Goal: Task Accomplishment & Management: Complete application form

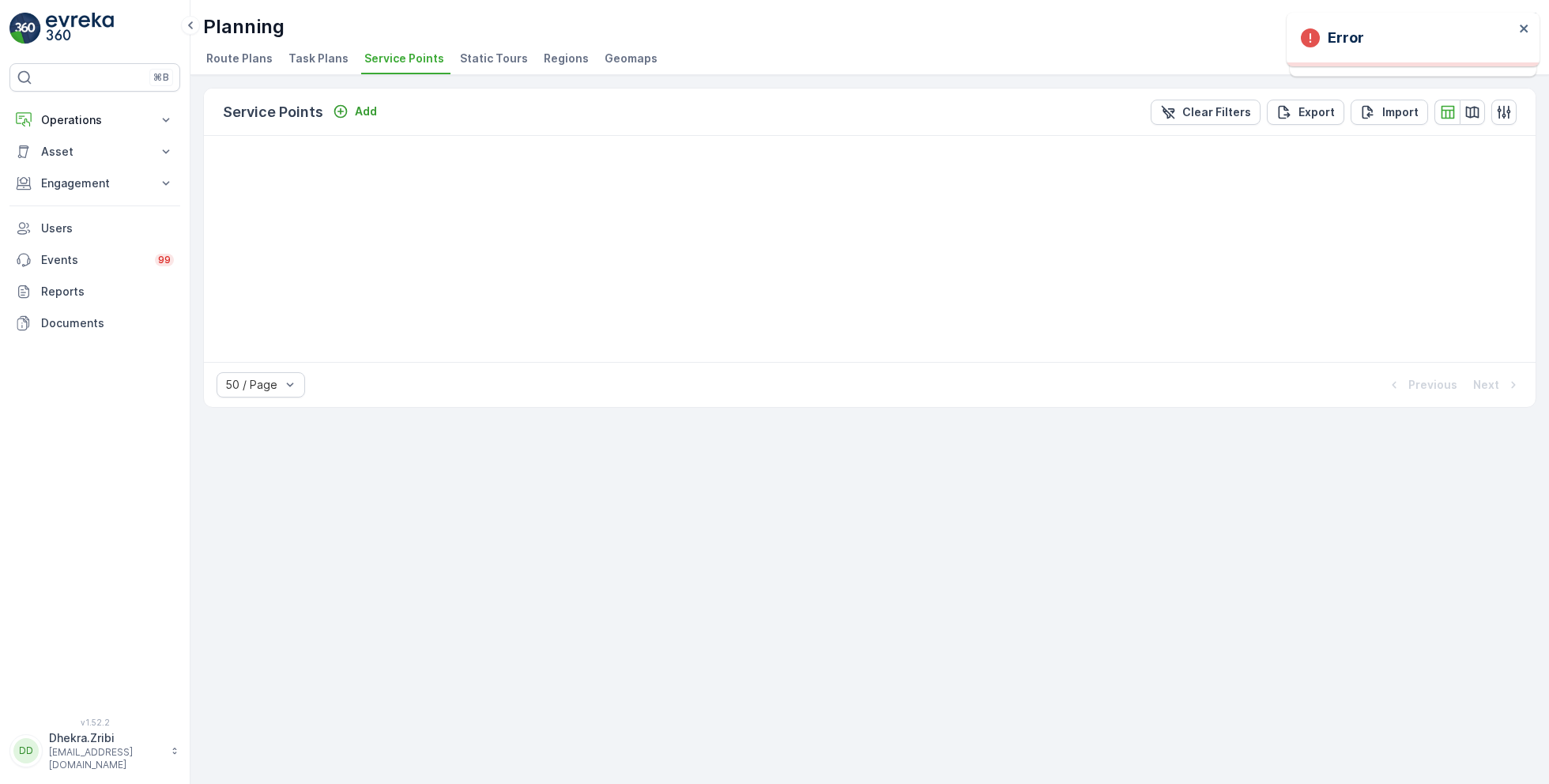
click at [392, 55] on span "Service Points" at bounding box center [404, 59] width 80 height 16
click at [101, 127] on button "Operations" at bounding box center [95, 120] width 171 height 32
click at [66, 170] on p "Planning" at bounding box center [63, 169] width 44 height 16
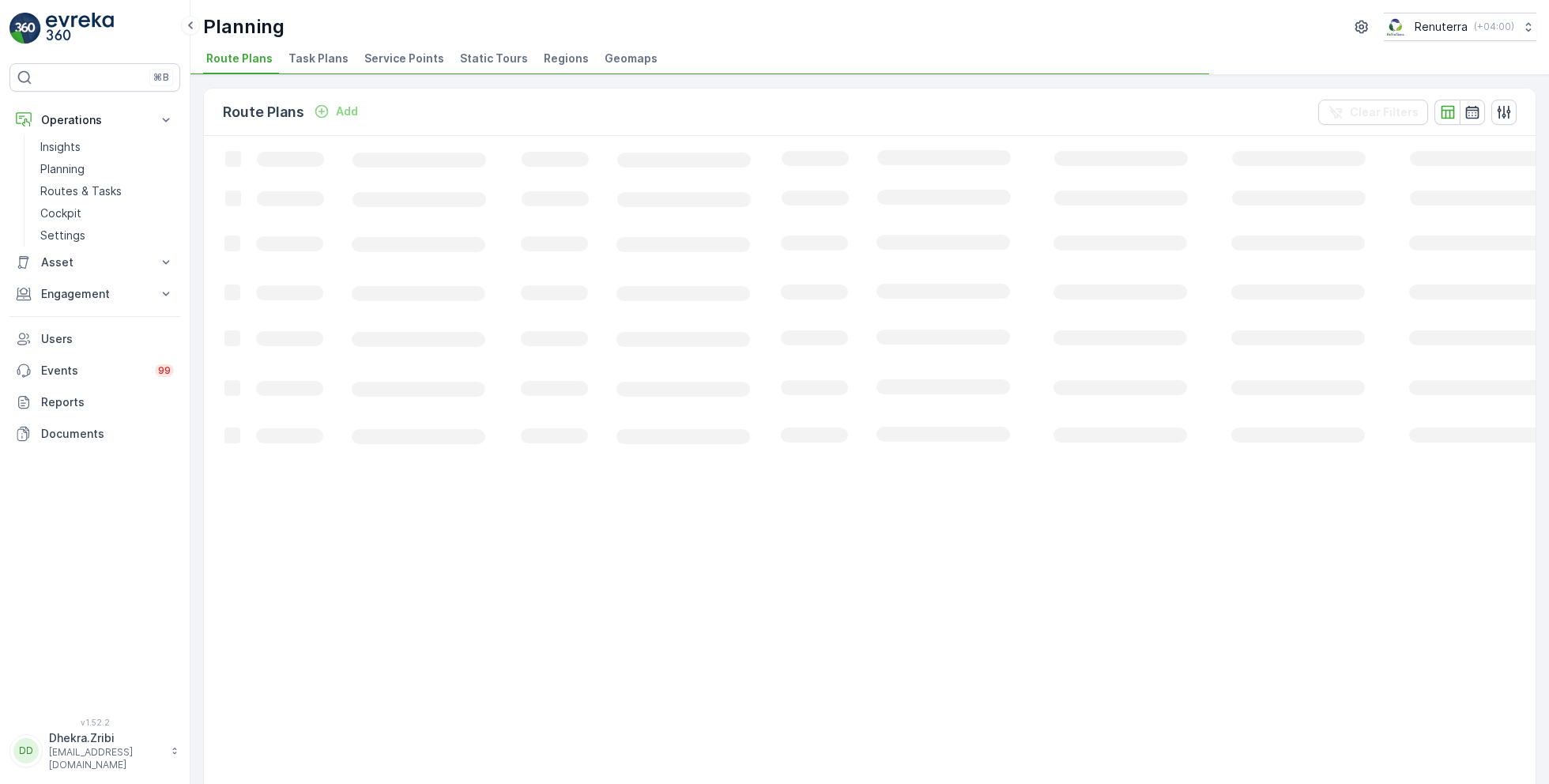
click at [396, 59] on span "Service Points" at bounding box center [404, 59] width 80 height 16
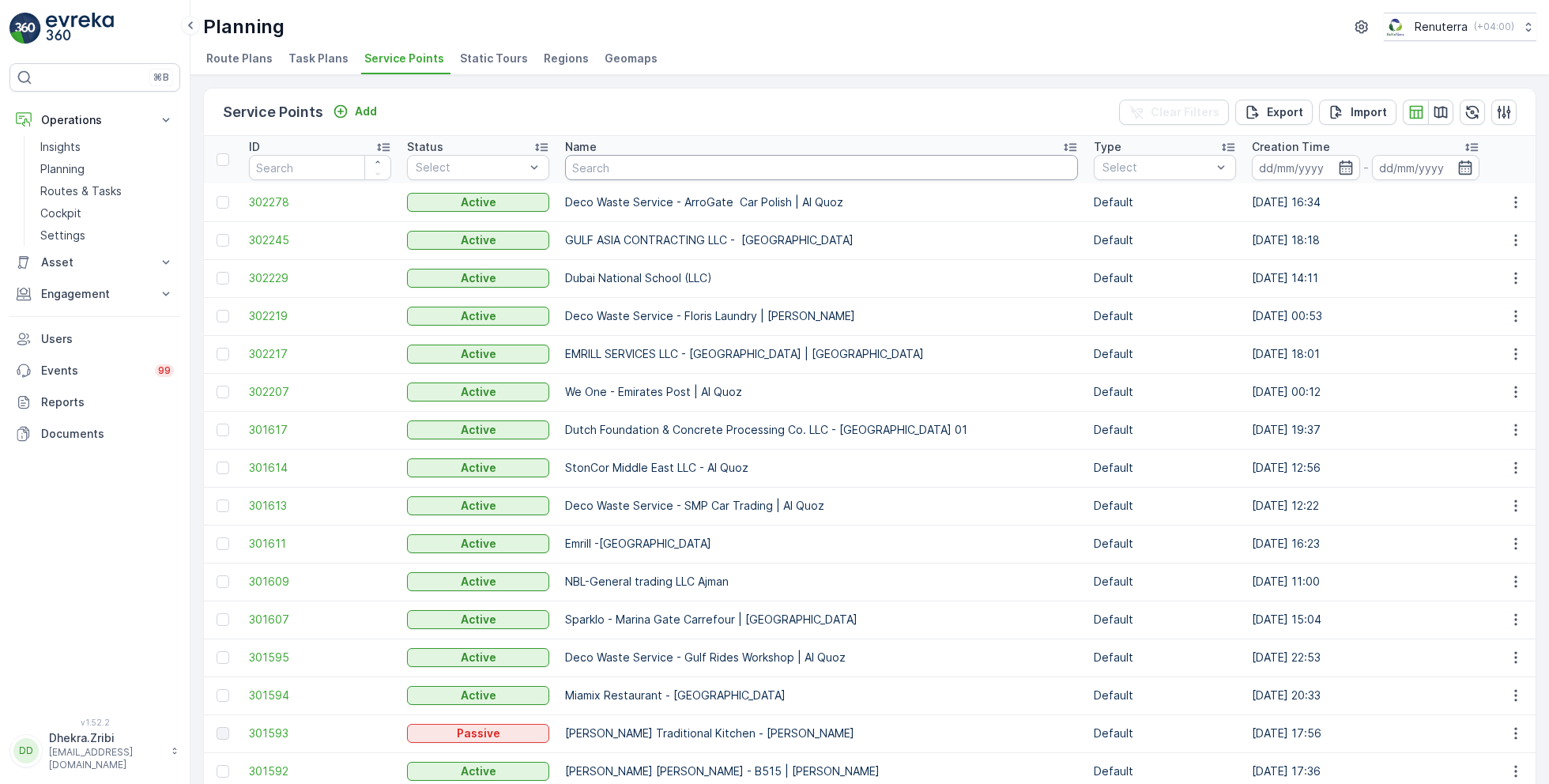
click at [625, 174] on input "text" at bounding box center [821, 168] width 513 height 25
click at [287, 242] on span "302245" at bounding box center [320, 240] width 143 height 16
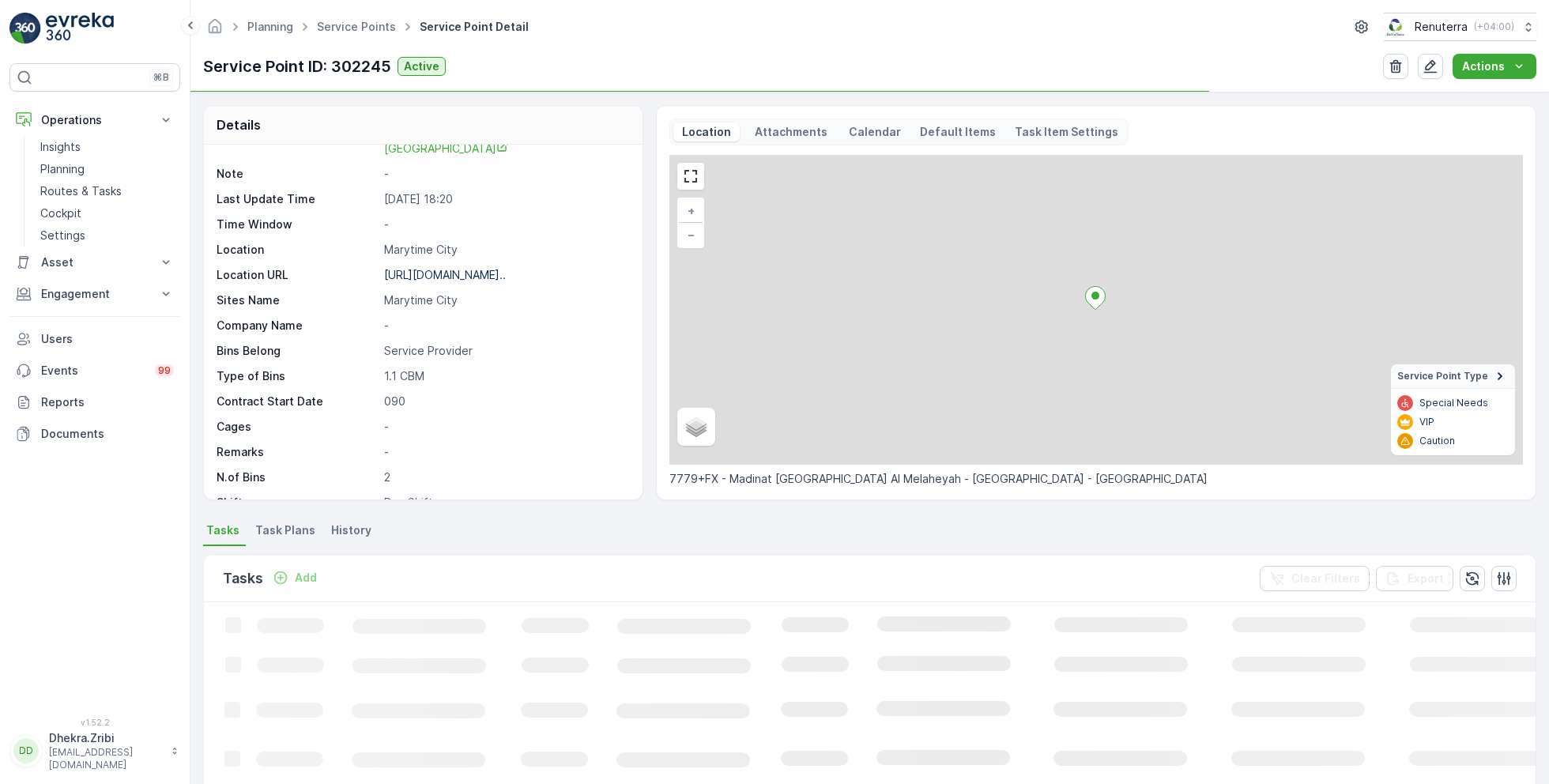
scroll to position [258, 0]
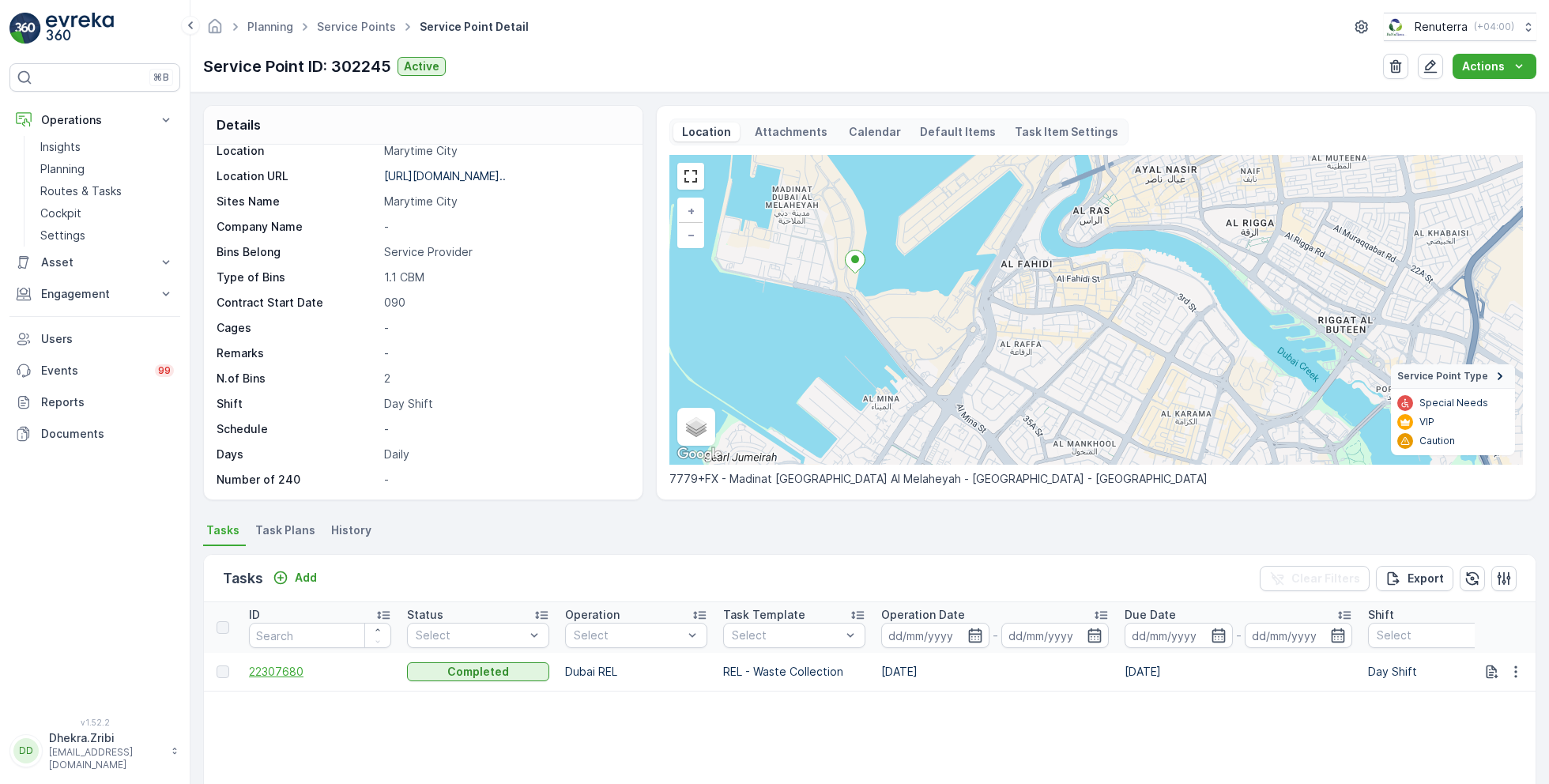
click at [286, 668] on span "22307680" at bounding box center [320, 672] width 143 height 16
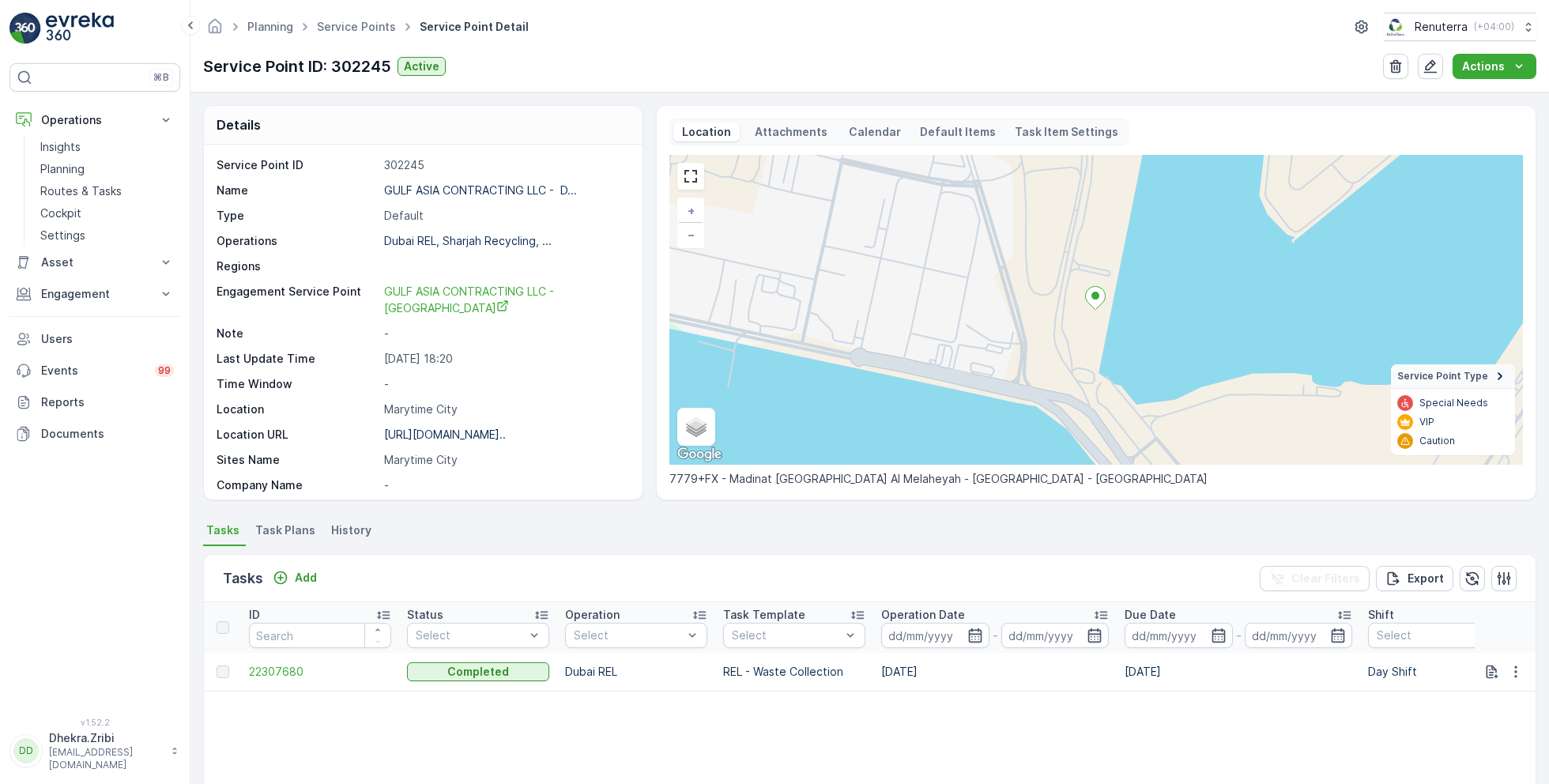
click at [287, 519] on li "Task Plans" at bounding box center [287, 533] width 70 height 27
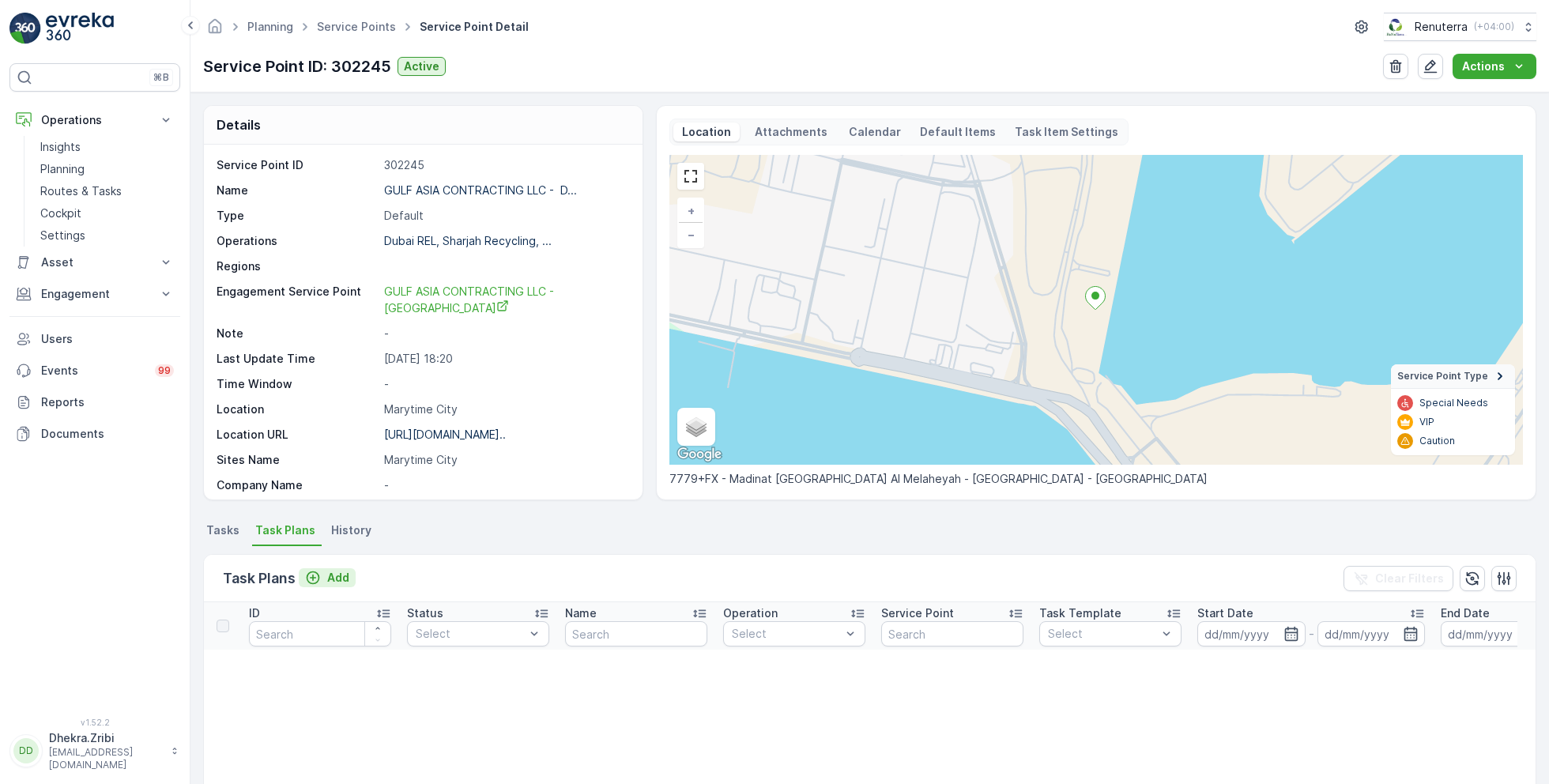
click at [332, 573] on p "Add" at bounding box center [338, 577] width 22 height 16
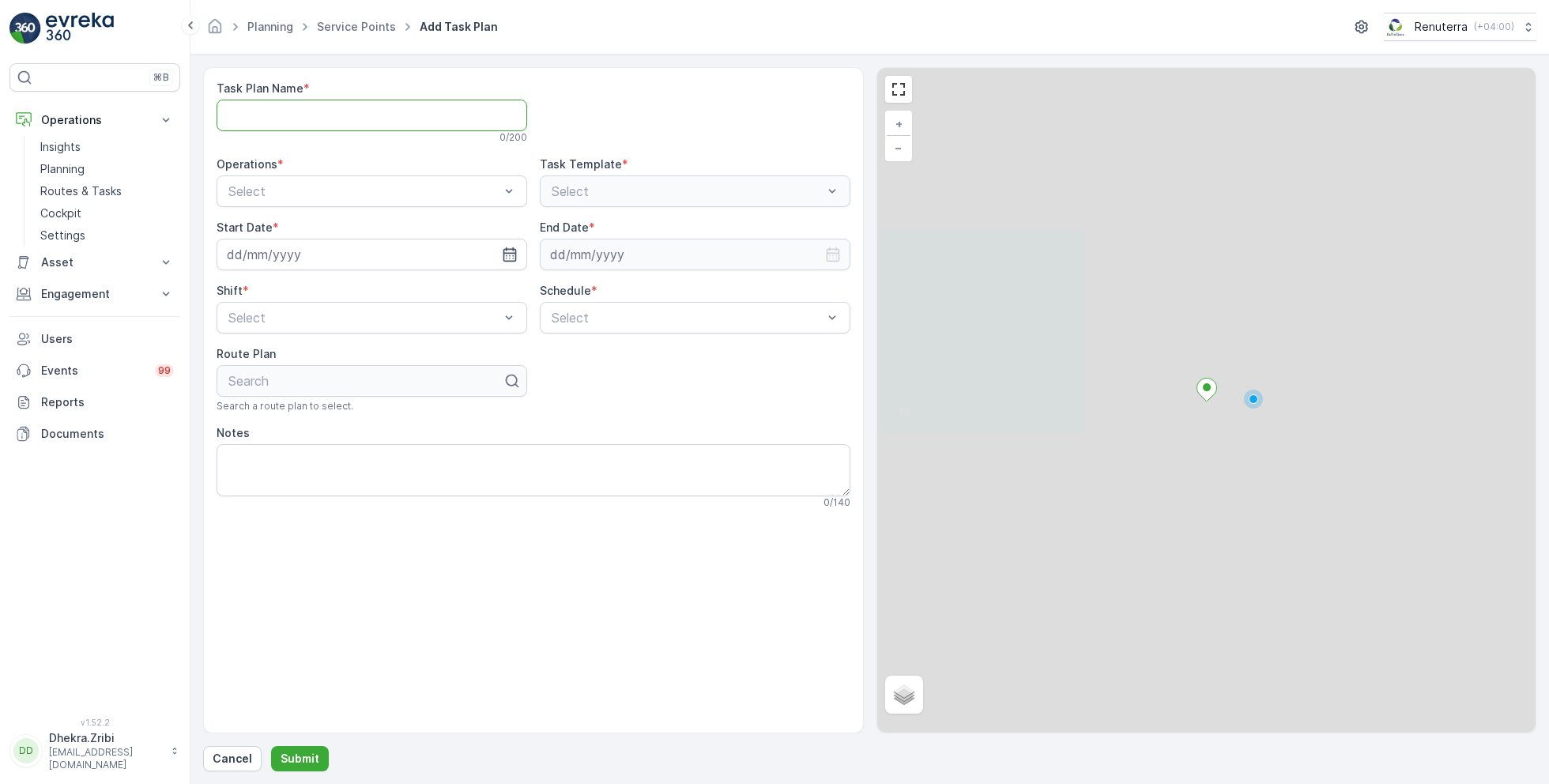
click at [341, 118] on Name "Task Plan Name" at bounding box center [371, 116] width 310 height 32
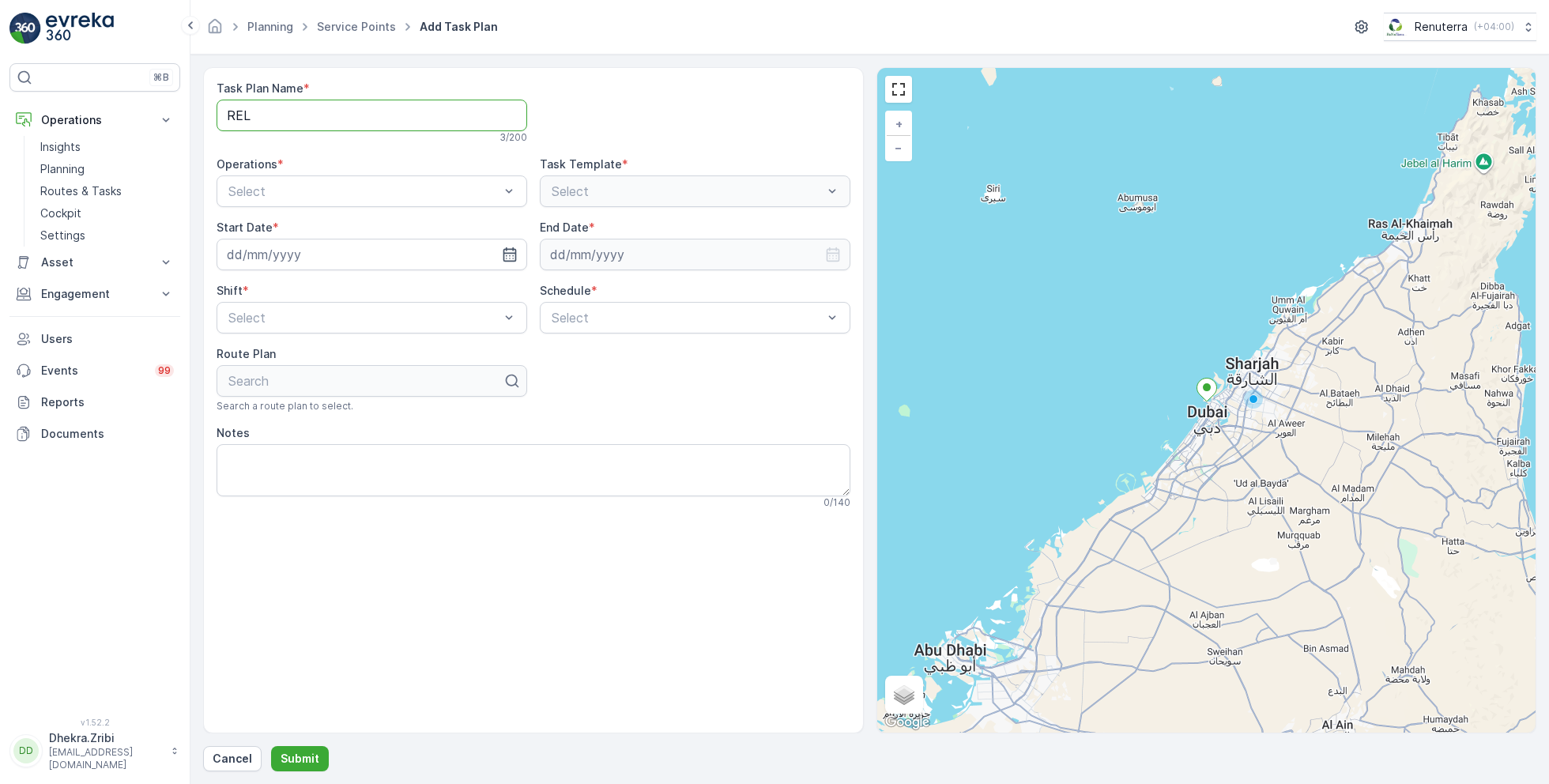
type Name "RELM004"
click at [274, 257] on span "Dubai REL" at bounding box center [256, 257] width 61 height 14
click at [466, 250] on input at bounding box center [371, 254] width 310 height 32
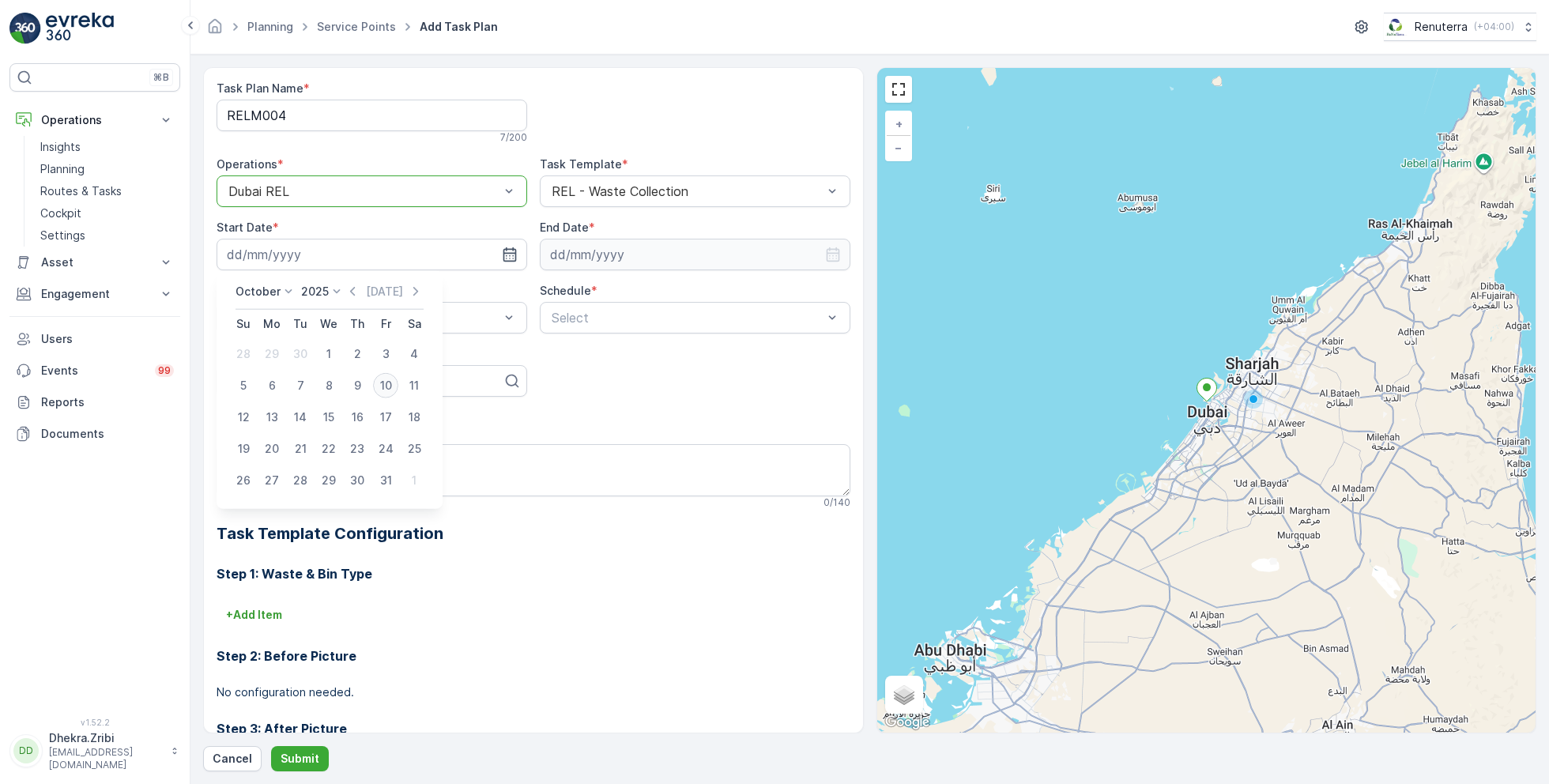
click at [386, 383] on div "10" at bounding box center [386, 386] width 25 height 25
click at [489, 255] on icon "button" at bounding box center [490, 254] width 4 height 7
type input "[DATE]"
click at [670, 251] on input at bounding box center [695, 254] width 310 height 32
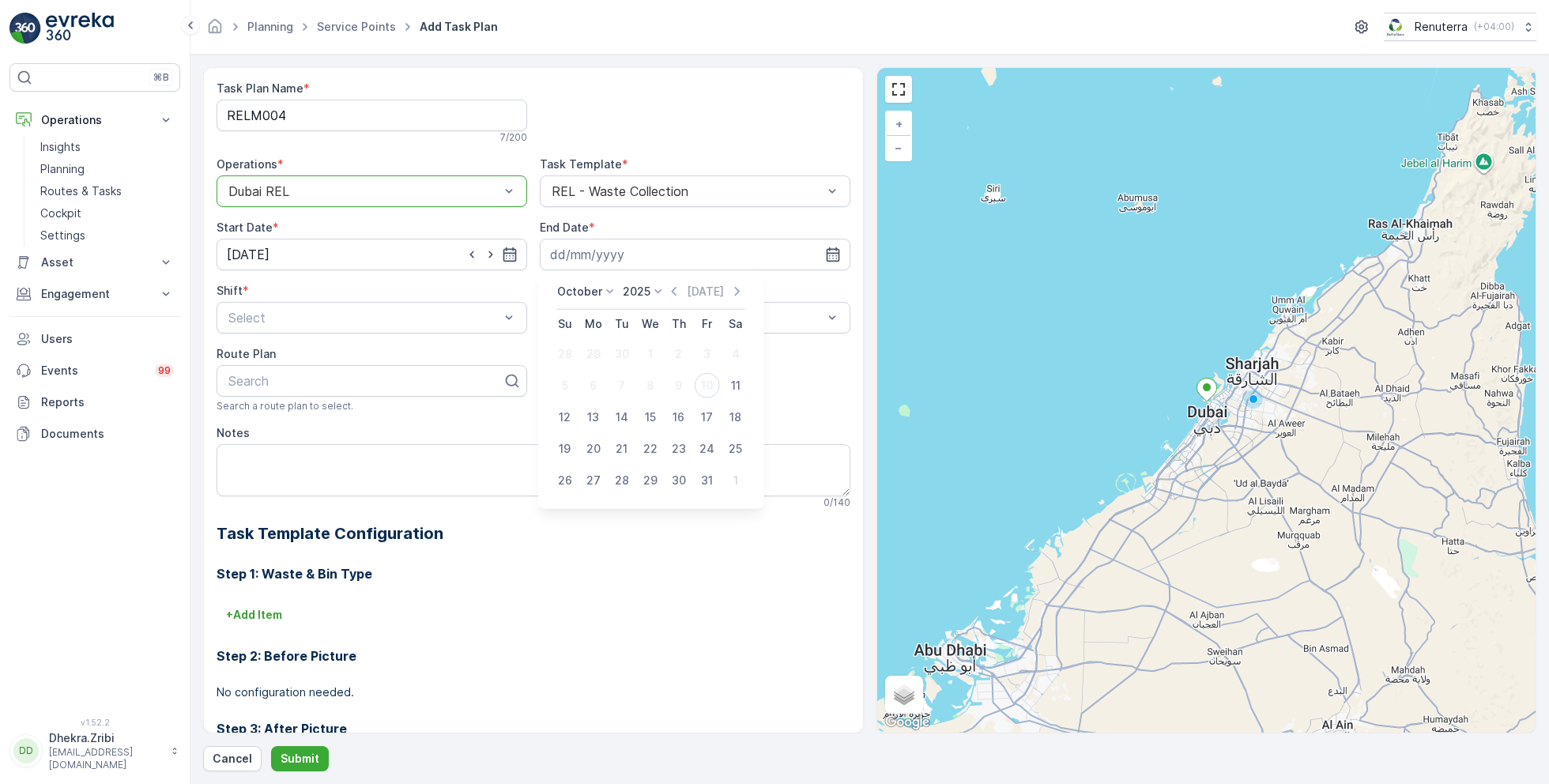
click at [582, 286] on p "October" at bounding box center [579, 291] width 45 height 16
click at [596, 436] on span "December" at bounding box center [594, 437] width 55 height 16
click at [654, 296] on p "2025" at bounding box center [648, 291] width 28 height 16
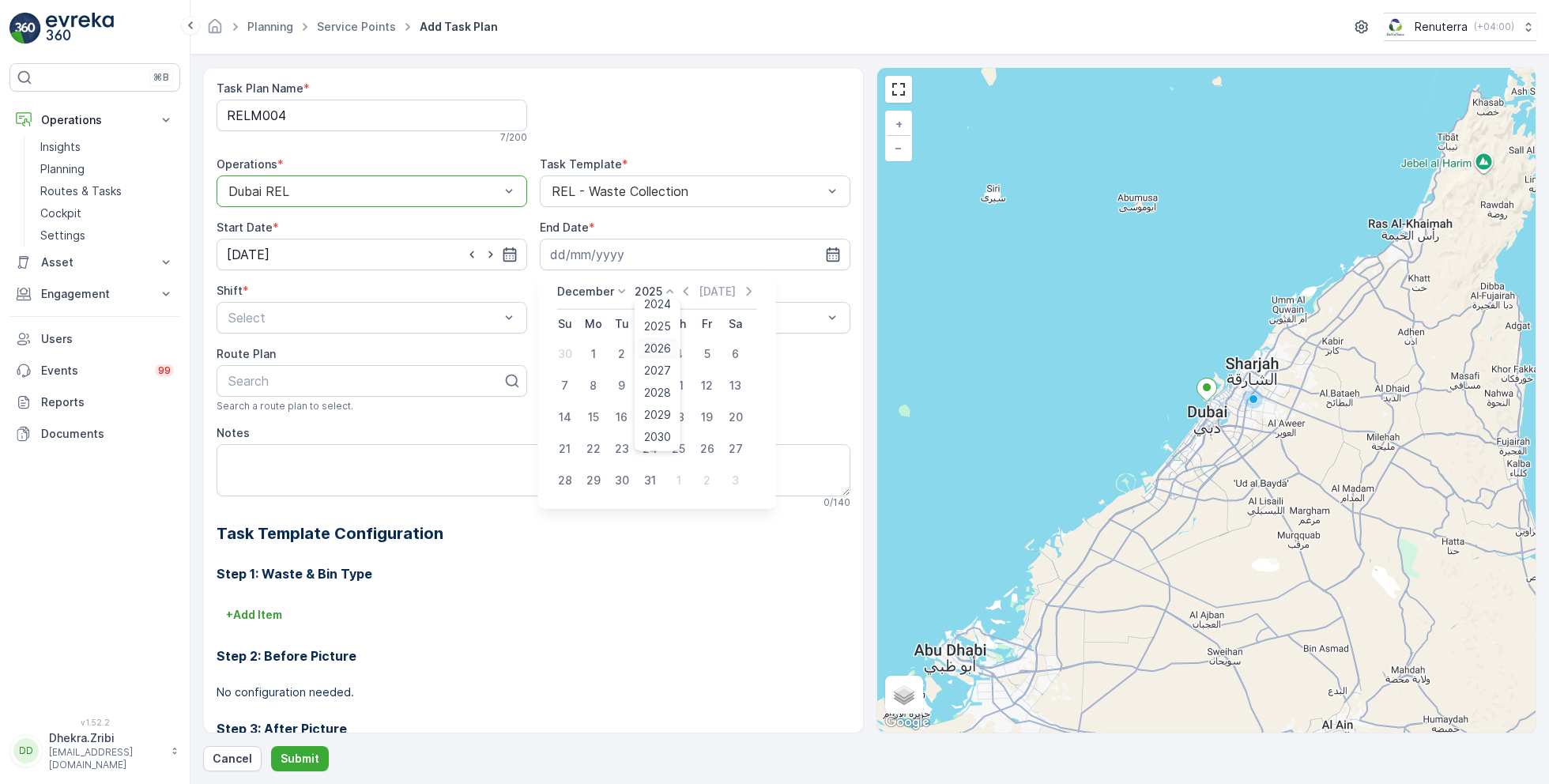
click at [654, 351] on span "2026" at bounding box center [657, 348] width 27 height 16
click at [683, 477] on div "31" at bounding box center [679, 481] width 25 height 25
type input "[DATE]"
click at [419, 328] on div "Select" at bounding box center [371, 318] width 310 height 32
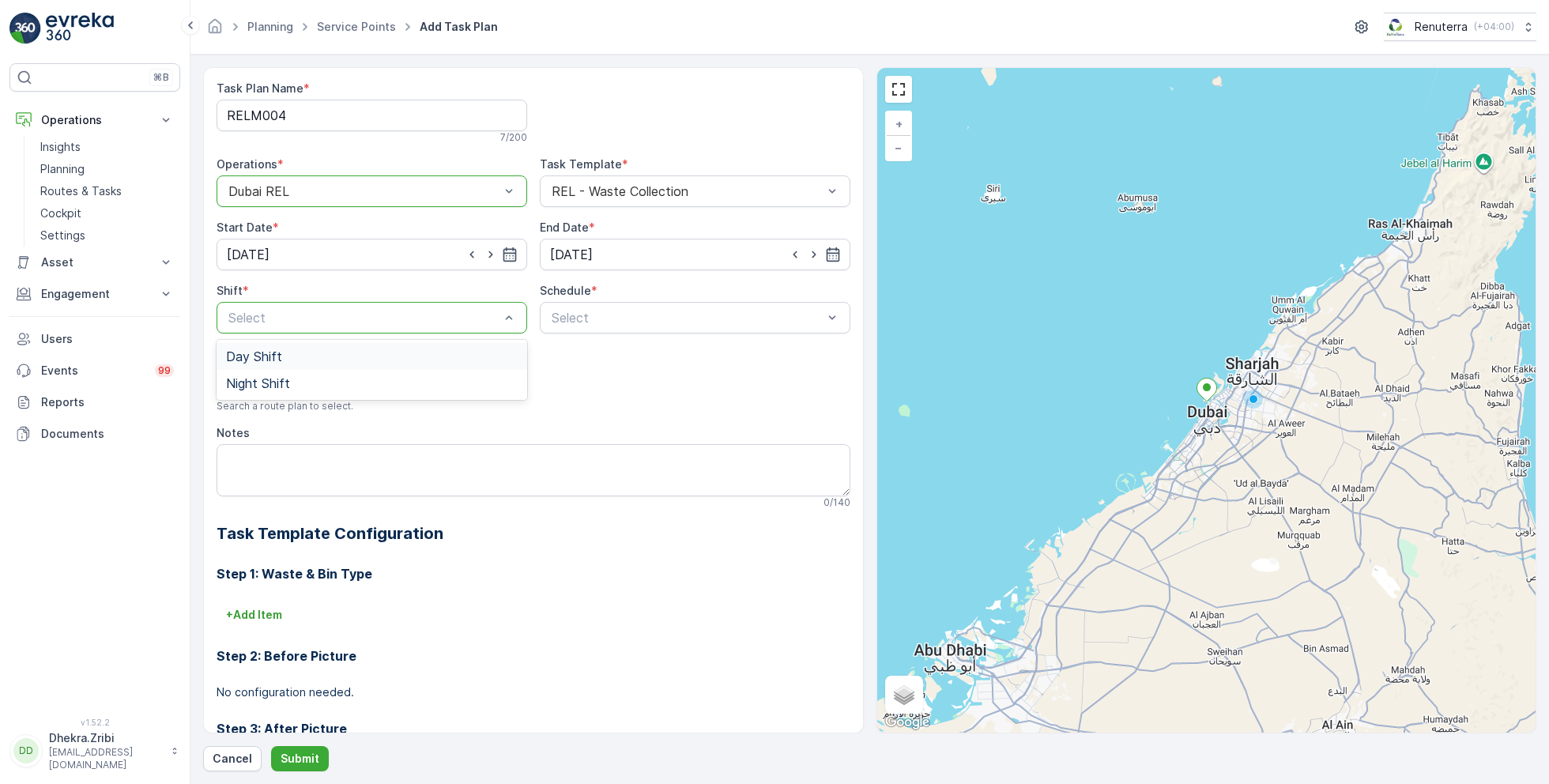
click at [292, 352] on div "Day Shift" at bounding box center [371, 356] width 291 height 14
click at [569, 376] on span "Weekly" at bounding box center [569, 383] width 41 height 14
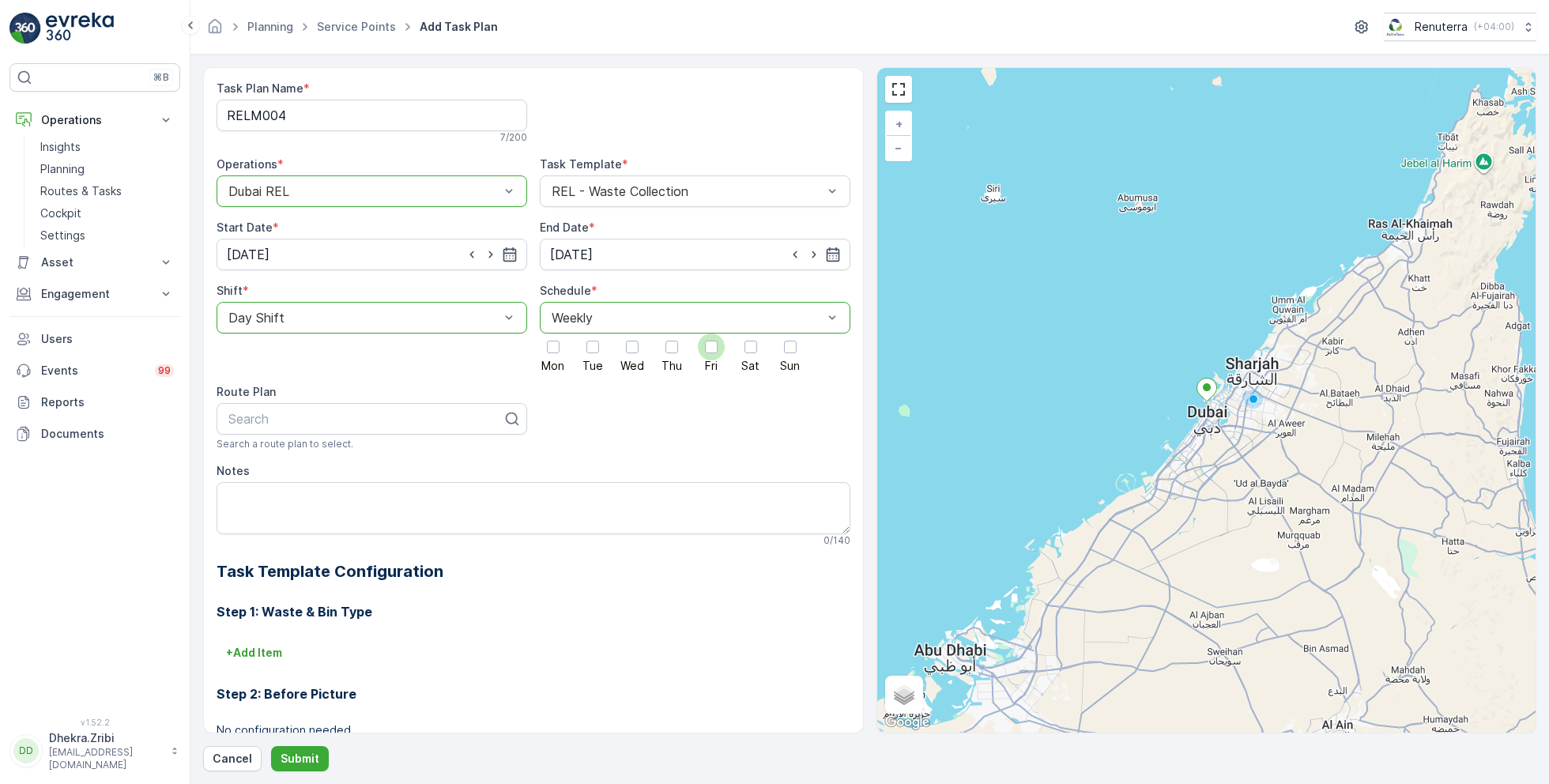
click at [705, 346] on div at bounding box center [711, 347] width 13 height 13
click at [711, 333] on input "Fri" at bounding box center [711, 333] width 0 height 0
click at [549, 347] on div at bounding box center [553, 347] width 13 height 13
click at [553, 333] on input "Mon" at bounding box center [553, 333] width 0 height 0
click at [356, 420] on div at bounding box center [365, 419] width 277 height 14
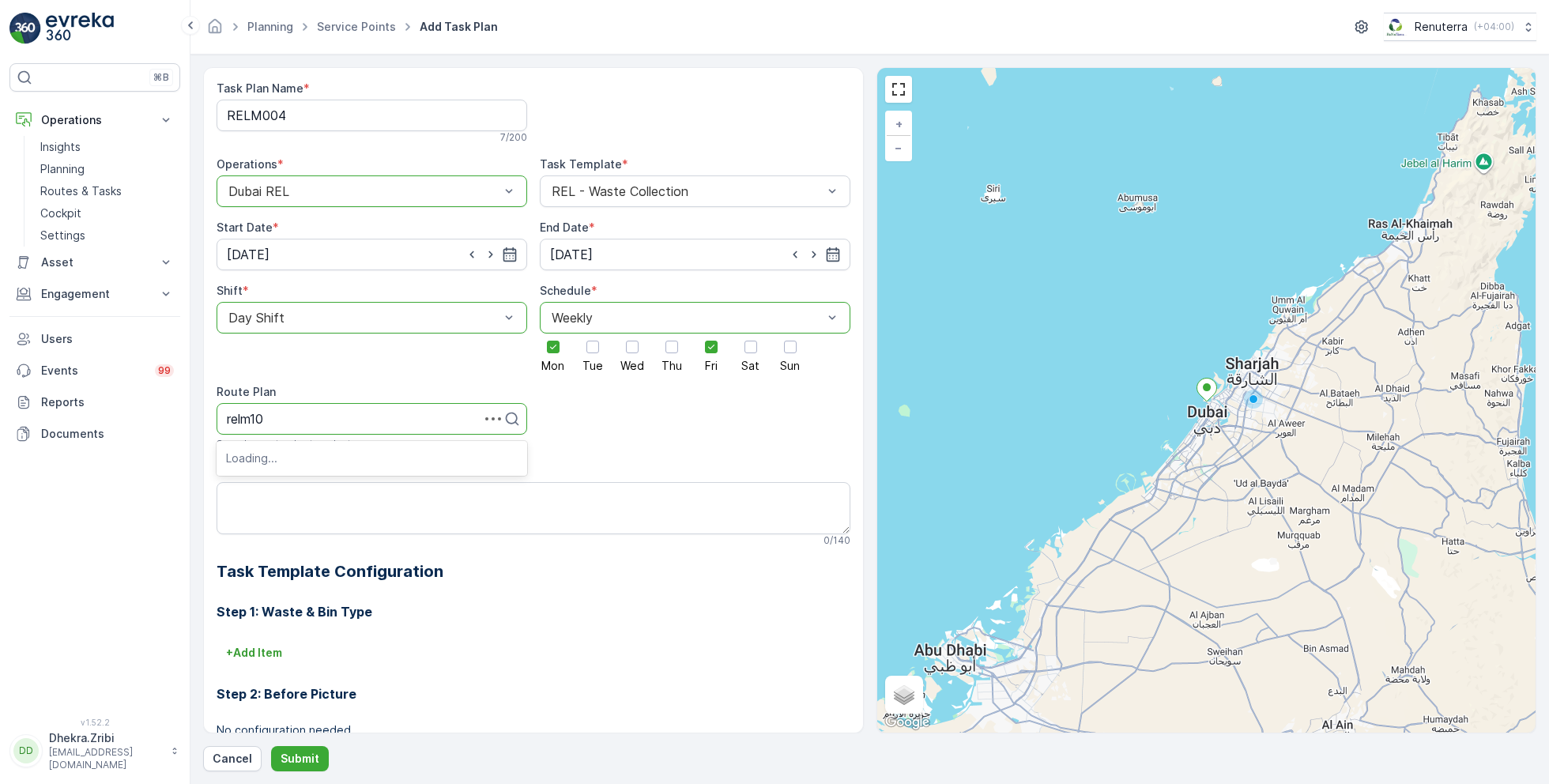
type input "relm102"
click at [297, 455] on div "DRELM102" at bounding box center [371, 458] width 291 height 14
click at [293, 755] on p "Submit" at bounding box center [299, 759] width 39 height 16
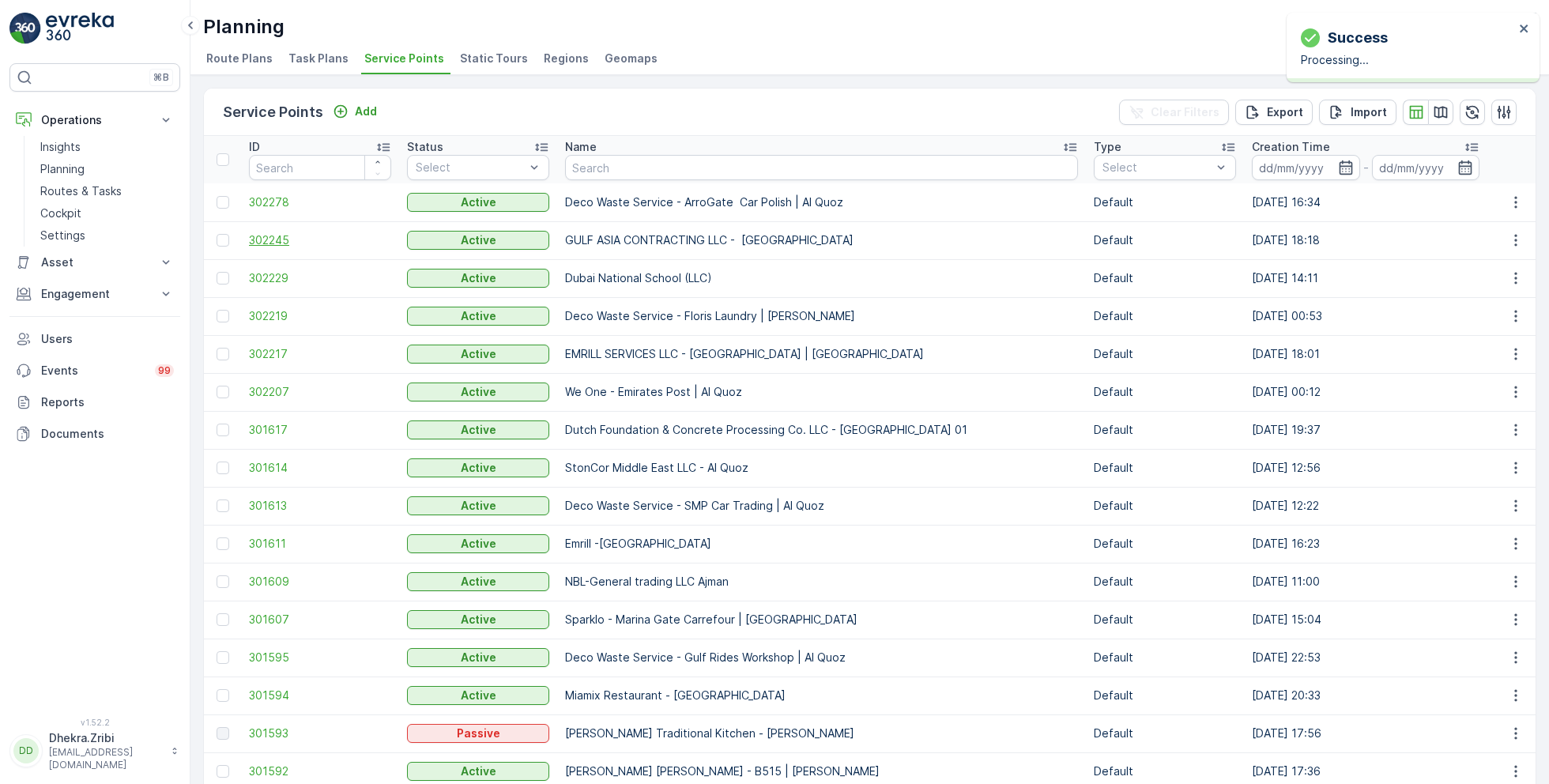
click at [285, 234] on span "302245" at bounding box center [320, 240] width 143 height 16
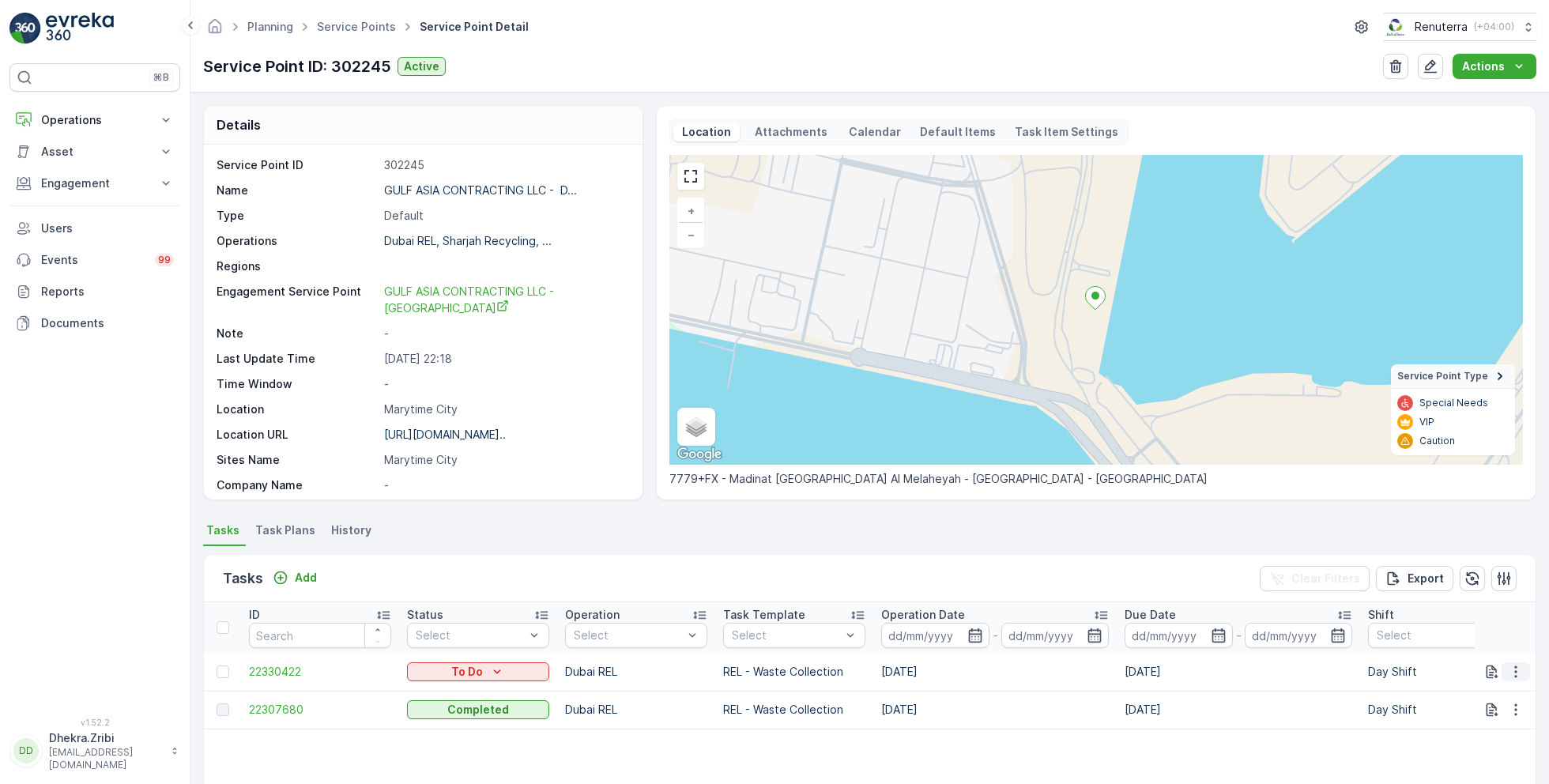
click at [1516, 667] on icon "button" at bounding box center [1516, 672] width 16 height 16
click at [1482, 595] on span "Change Route" at bounding box center [1475, 596] width 77 height 16
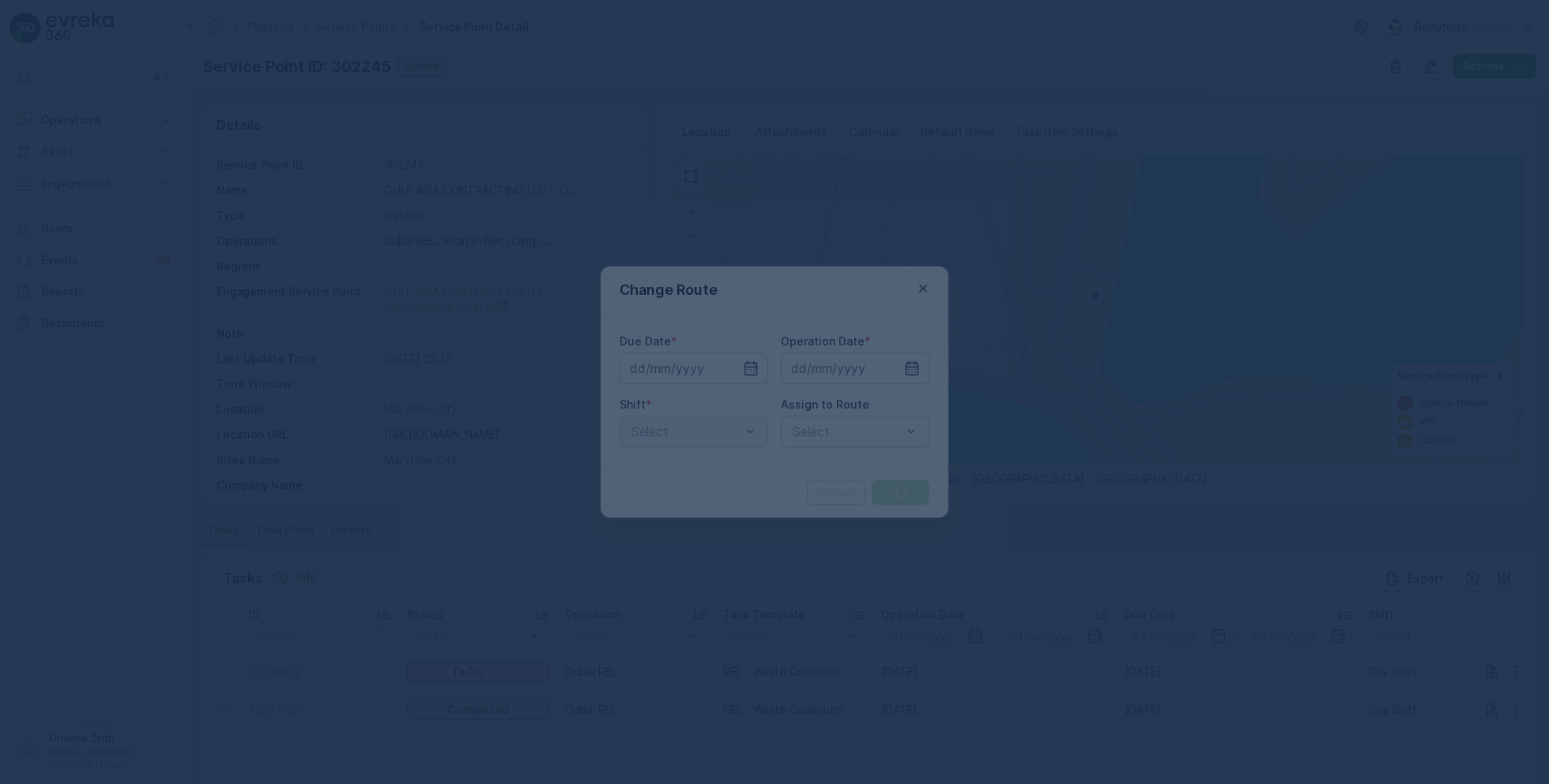
type input "[DATE]"
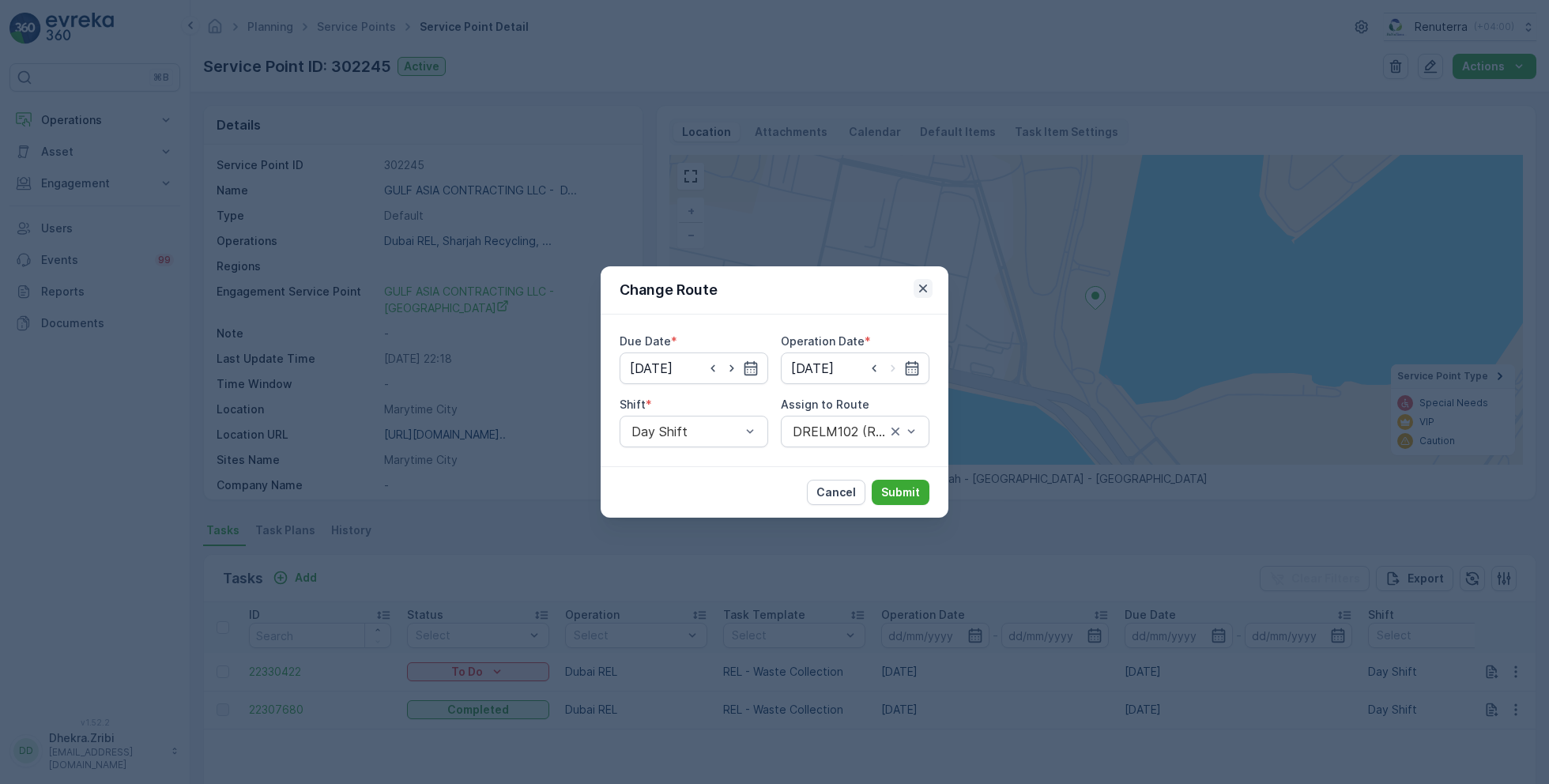
click at [919, 290] on icon "button" at bounding box center [923, 288] width 16 height 16
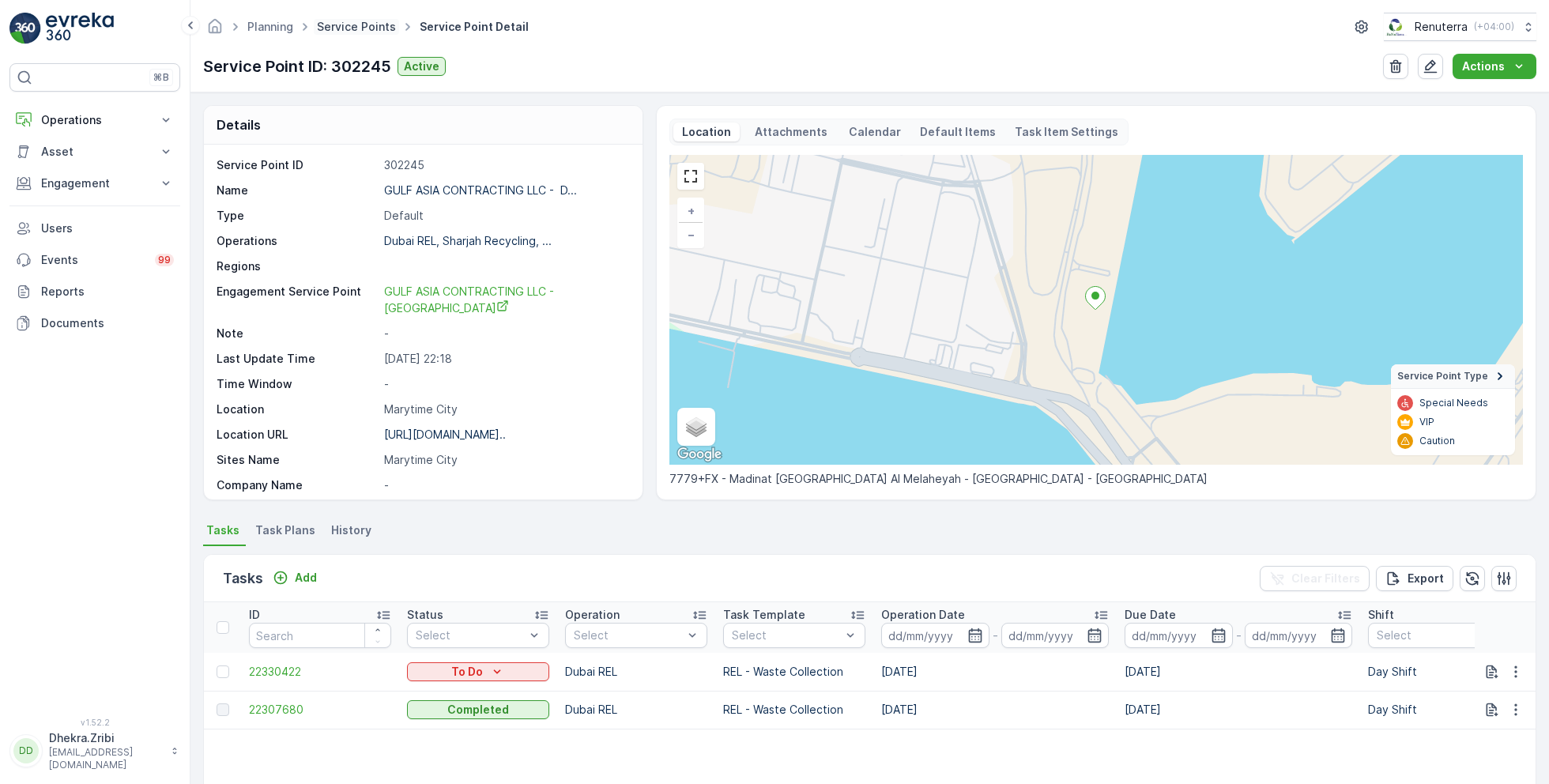
click at [337, 30] on link "Service Points" at bounding box center [356, 26] width 79 height 13
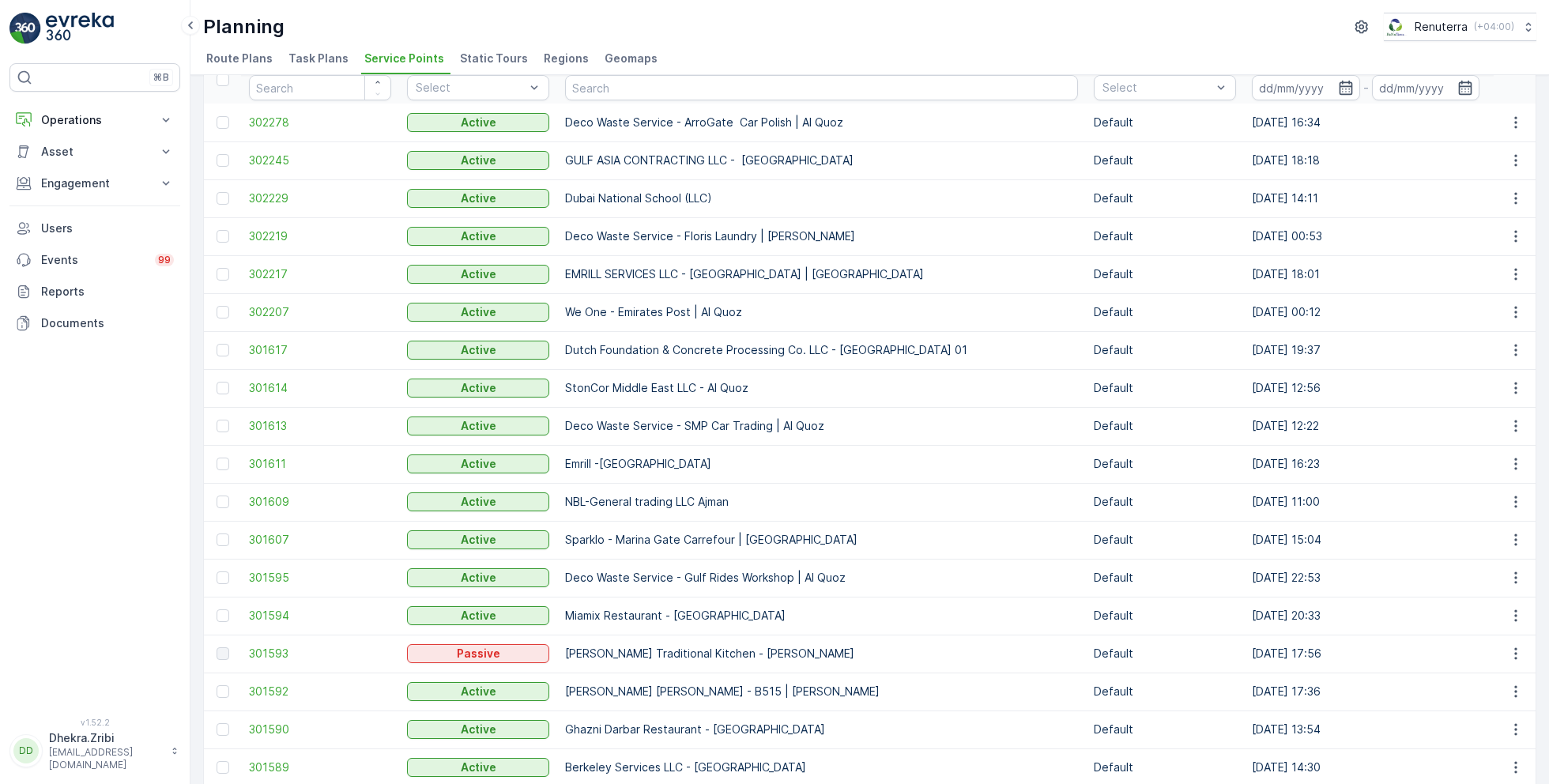
scroll to position [81, 0]
click at [281, 692] on span "301592" at bounding box center [320, 691] width 143 height 16
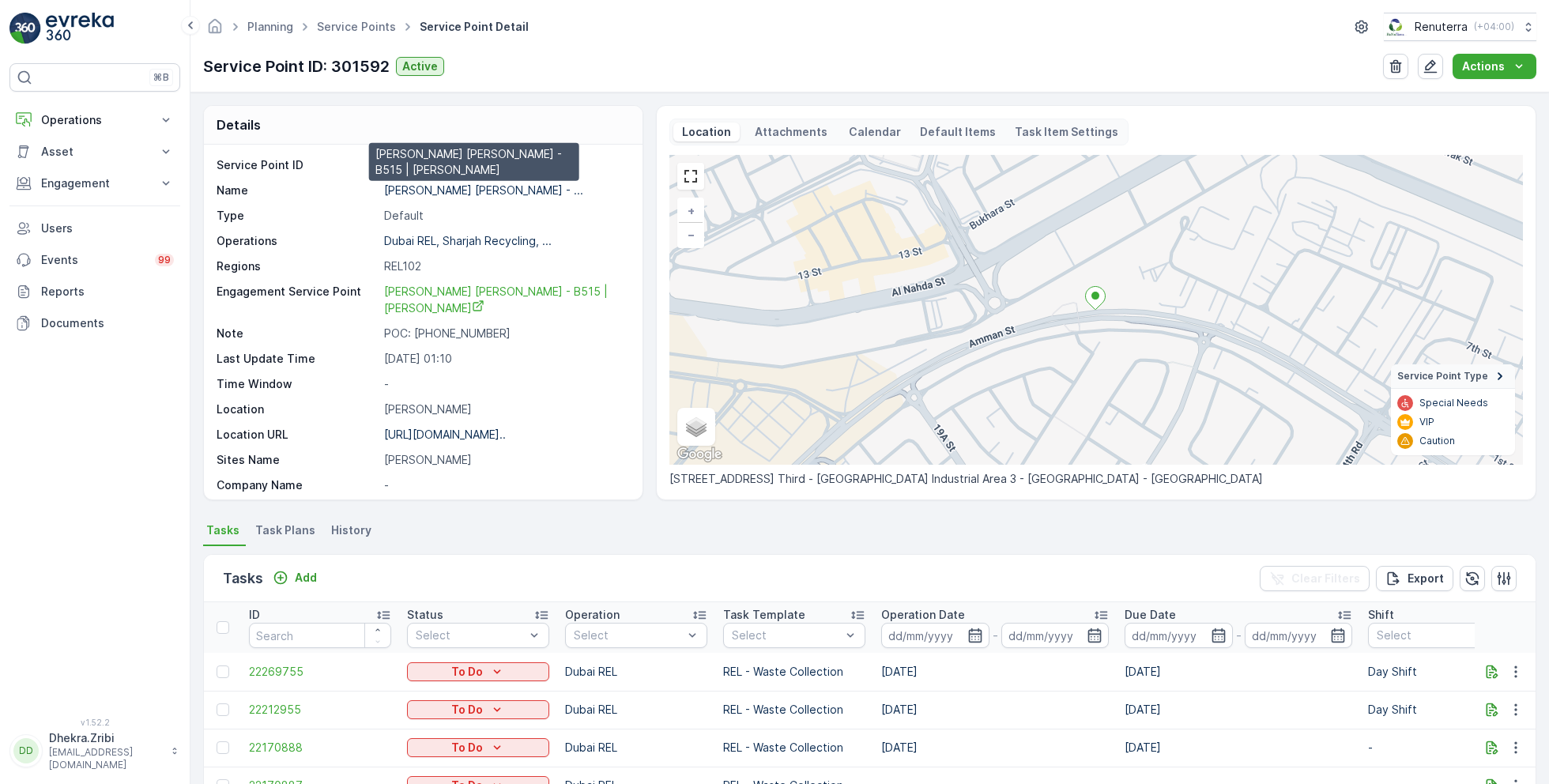
click at [468, 185] on p "Hussain Nasser Ahmad Lootah - ..." at bounding box center [483, 189] width 199 height 13
click at [362, 32] on link "Service Points" at bounding box center [356, 26] width 79 height 13
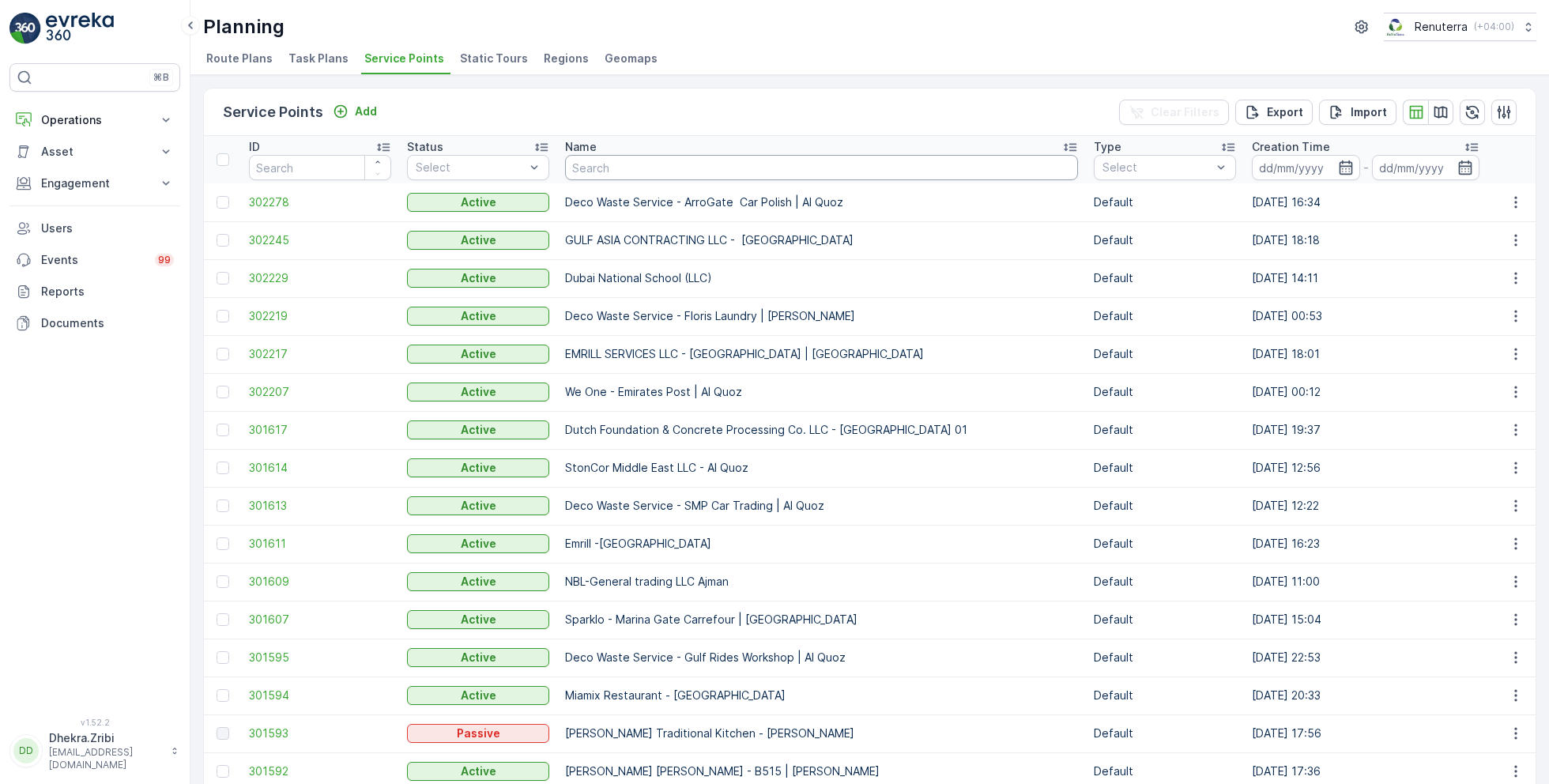
click at [659, 168] on input "text" at bounding box center [821, 168] width 513 height 25
type input "arabian"
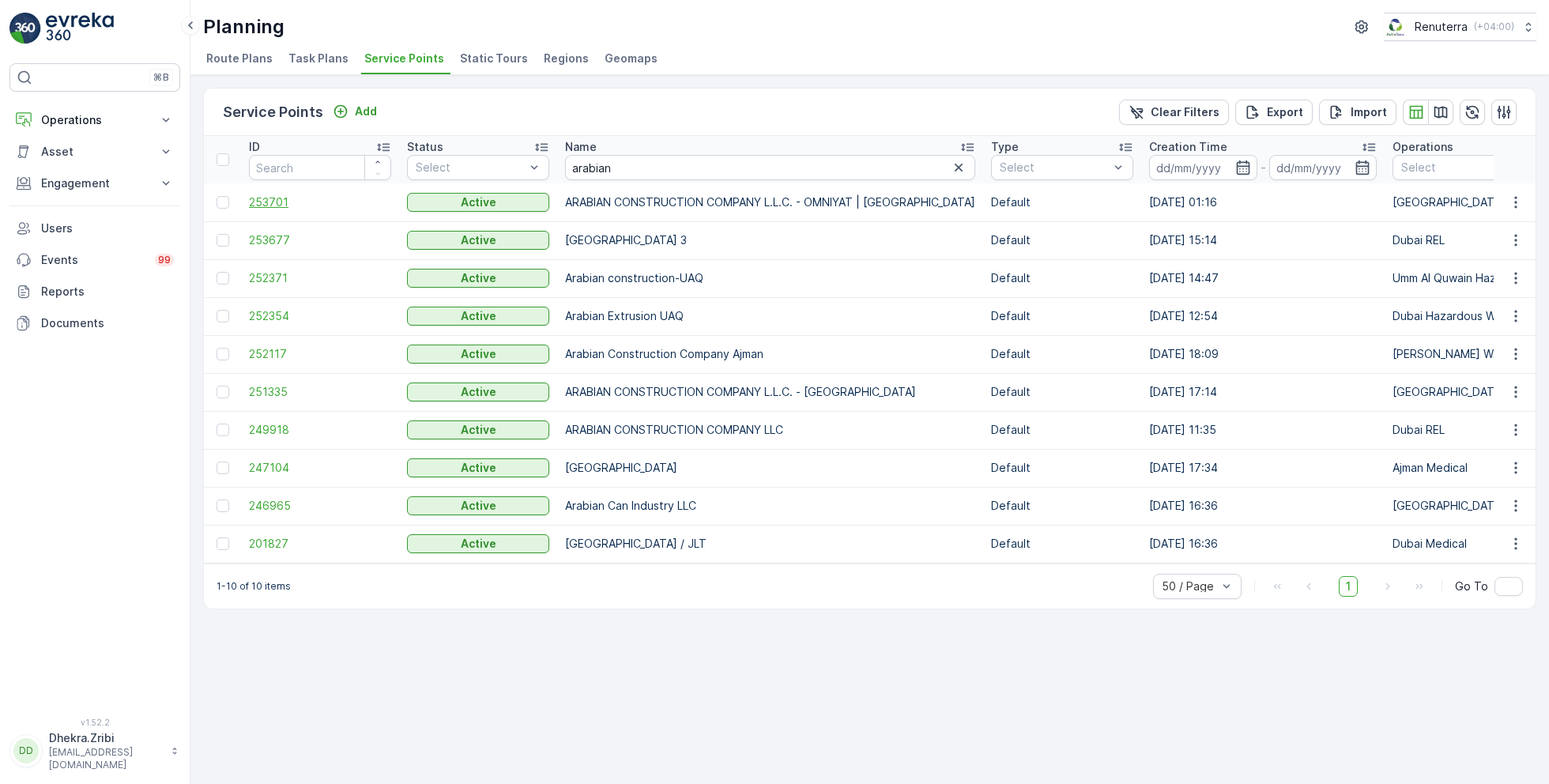
click at [278, 198] on span "253701" at bounding box center [320, 202] width 143 height 16
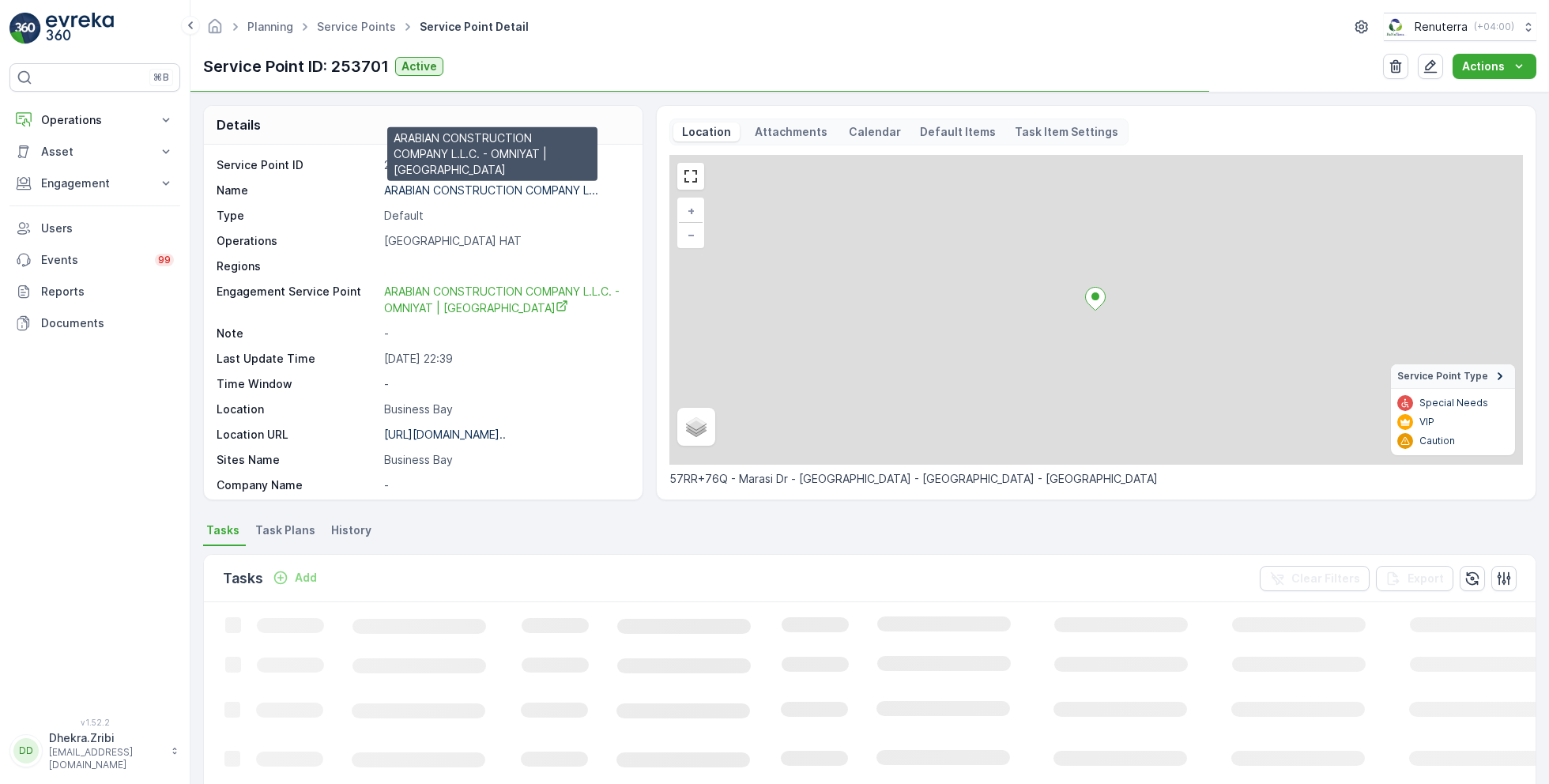
click at [474, 189] on p "ARABIAN CONSTRUCTION COMPANY L..." at bounding box center [491, 189] width 214 height 13
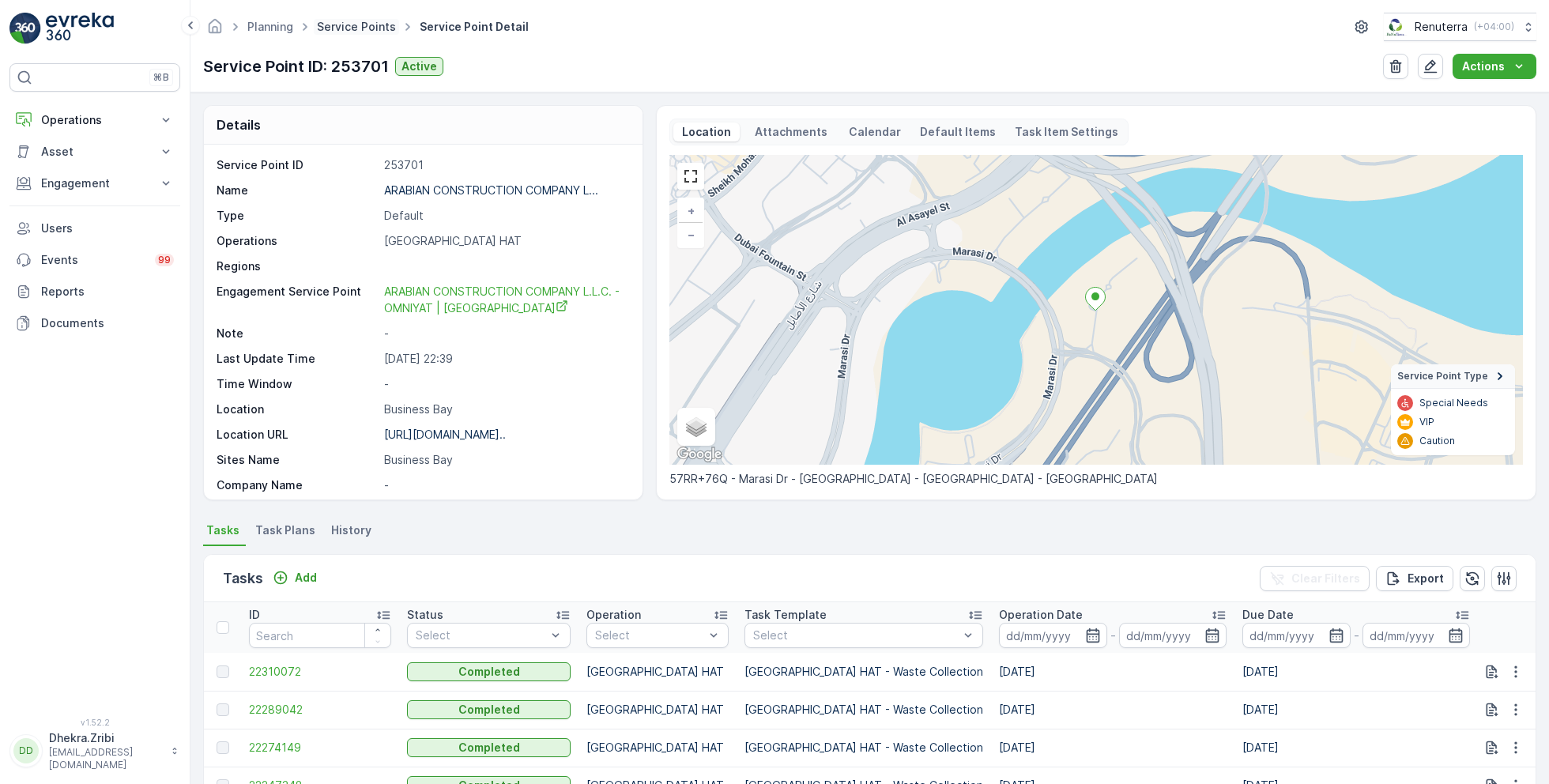
click at [361, 30] on link "Service Points" at bounding box center [356, 26] width 79 height 13
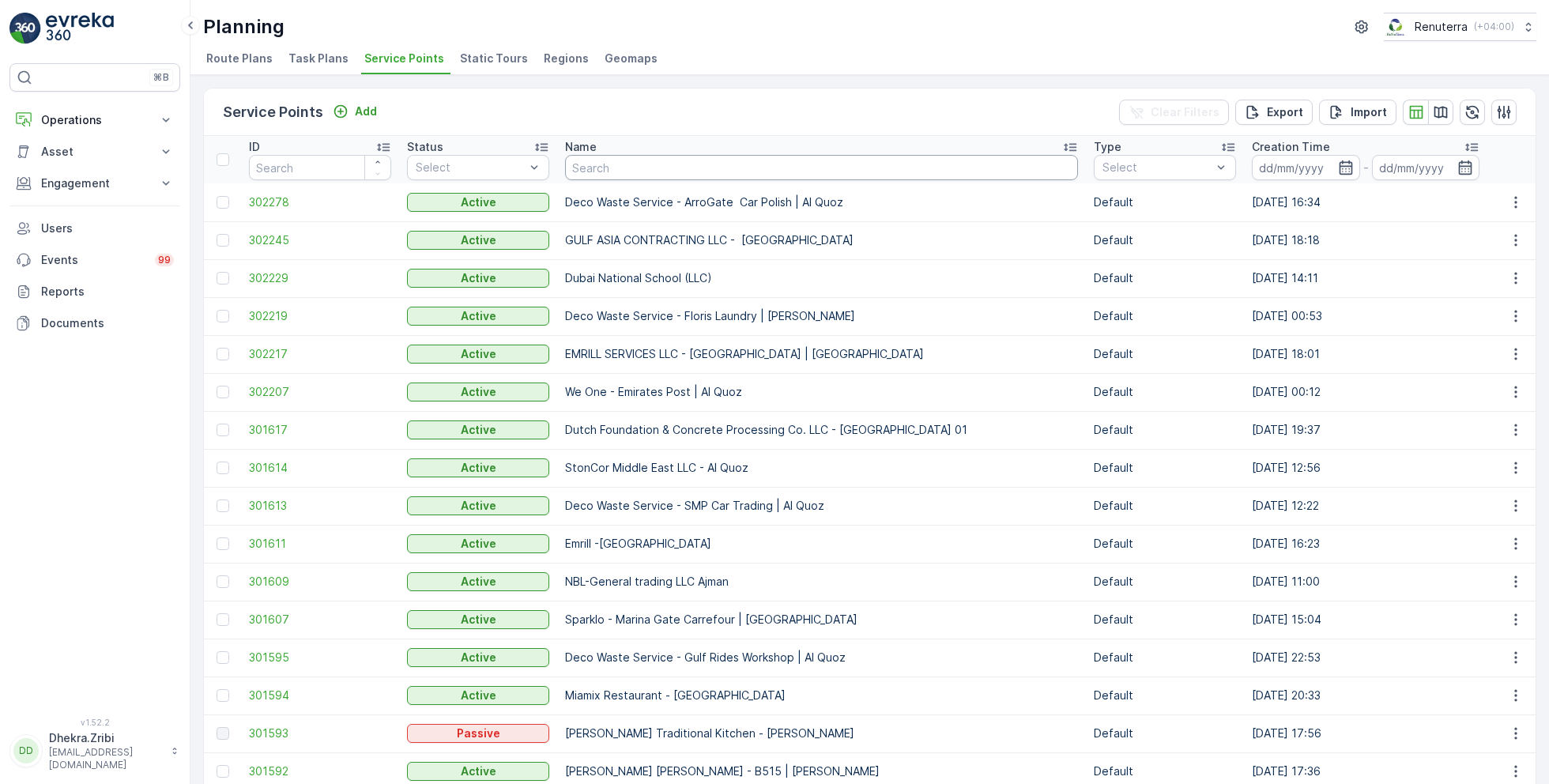
click at [622, 169] on input "text" at bounding box center [821, 168] width 513 height 25
type input "ktc"
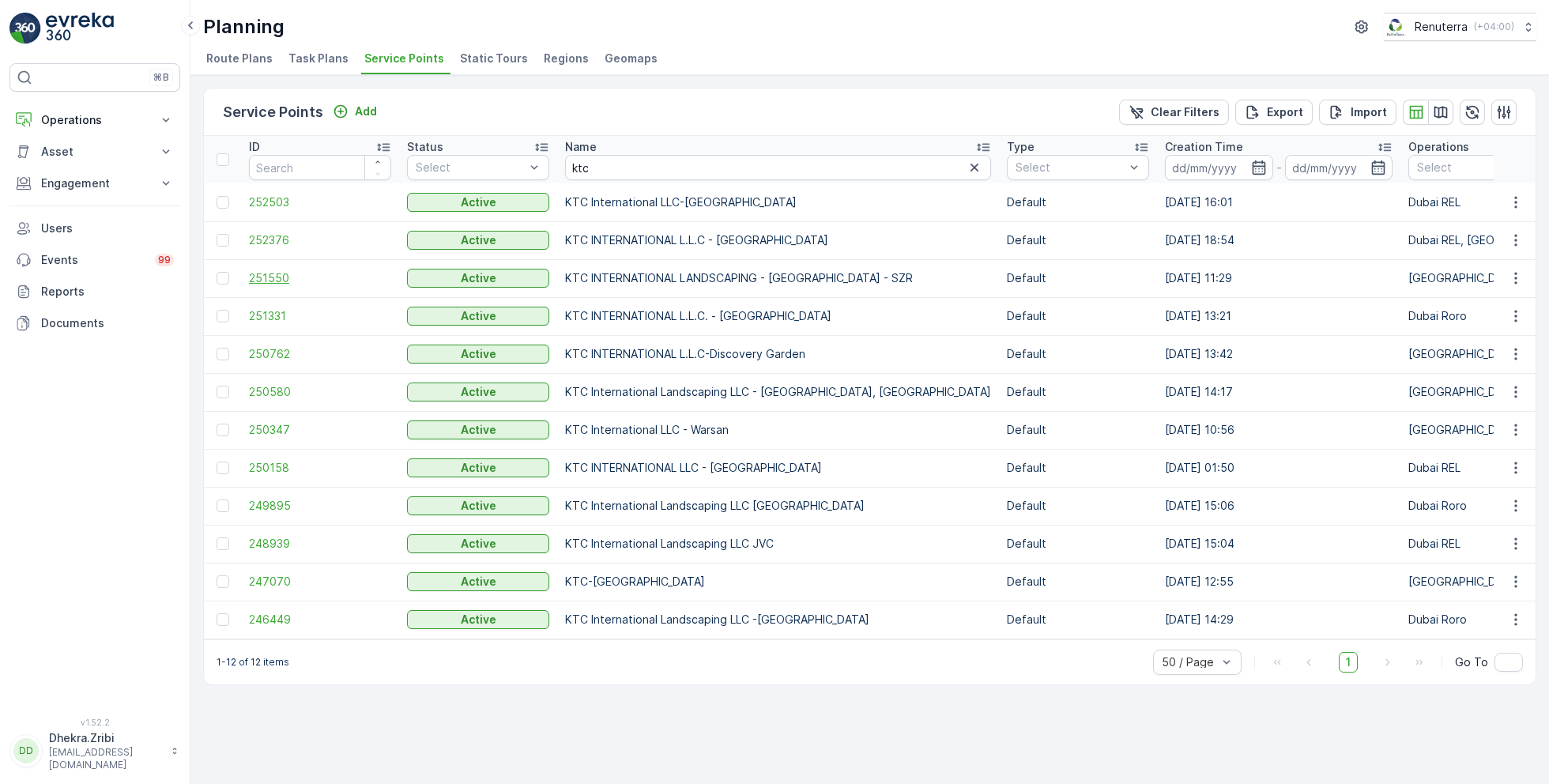
click at [265, 279] on span "251550" at bounding box center [320, 278] width 143 height 16
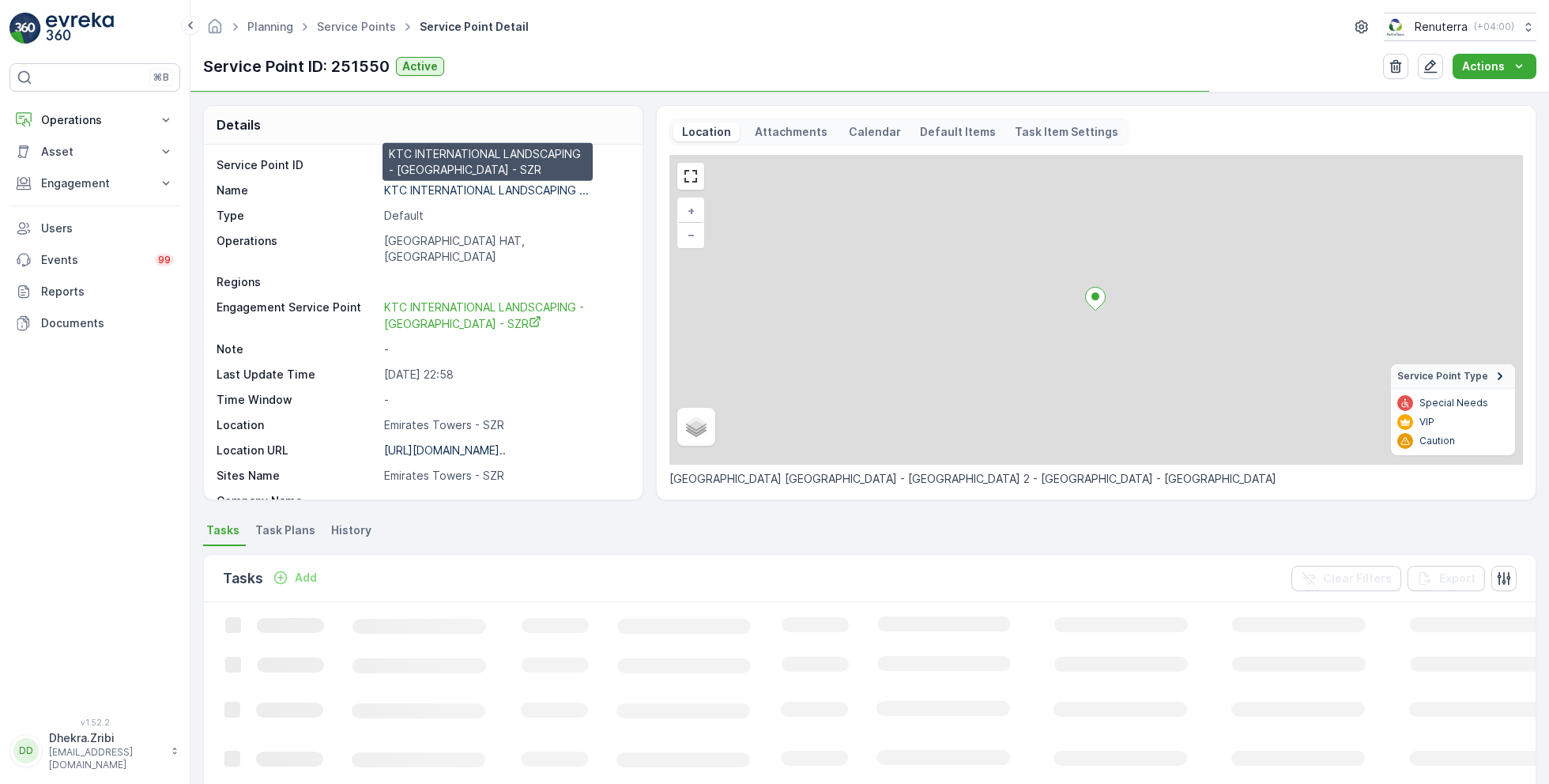
click at [423, 193] on p "KTC INTERNATIONAL LANDSCAPING ..." at bounding box center [486, 189] width 204 height 13
